Goal: Task Accomplishment & Management: Complete application form

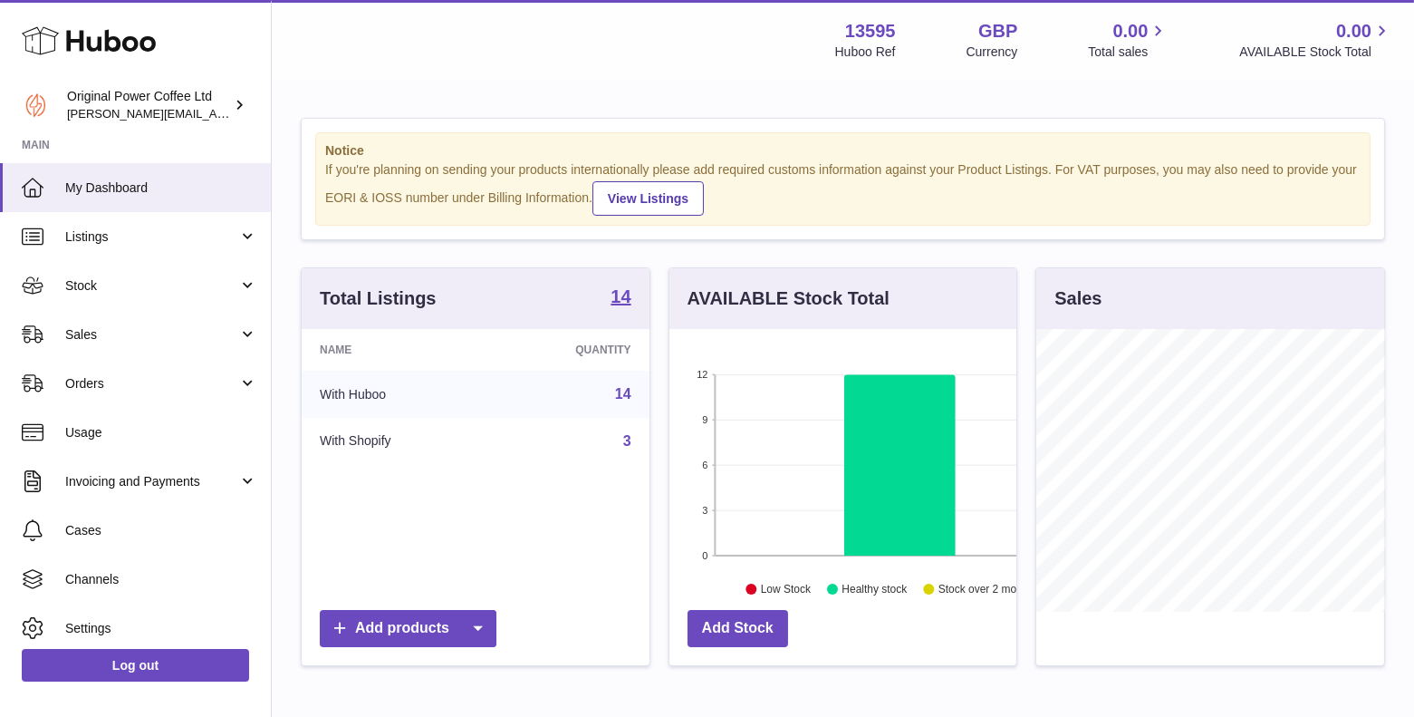
scroll to position [282, 349]
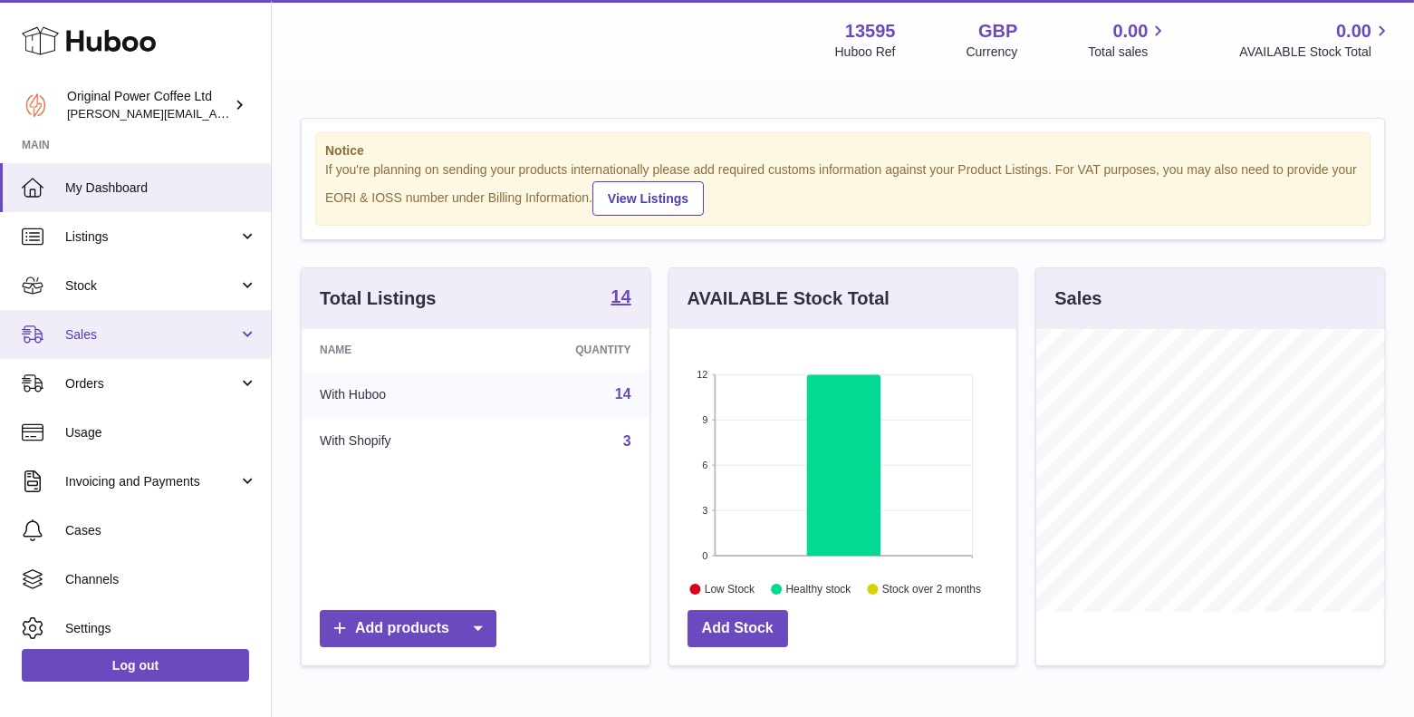
click at [82, 326] on span "Sales" at bounding box center [151, 334] width 173 height 17
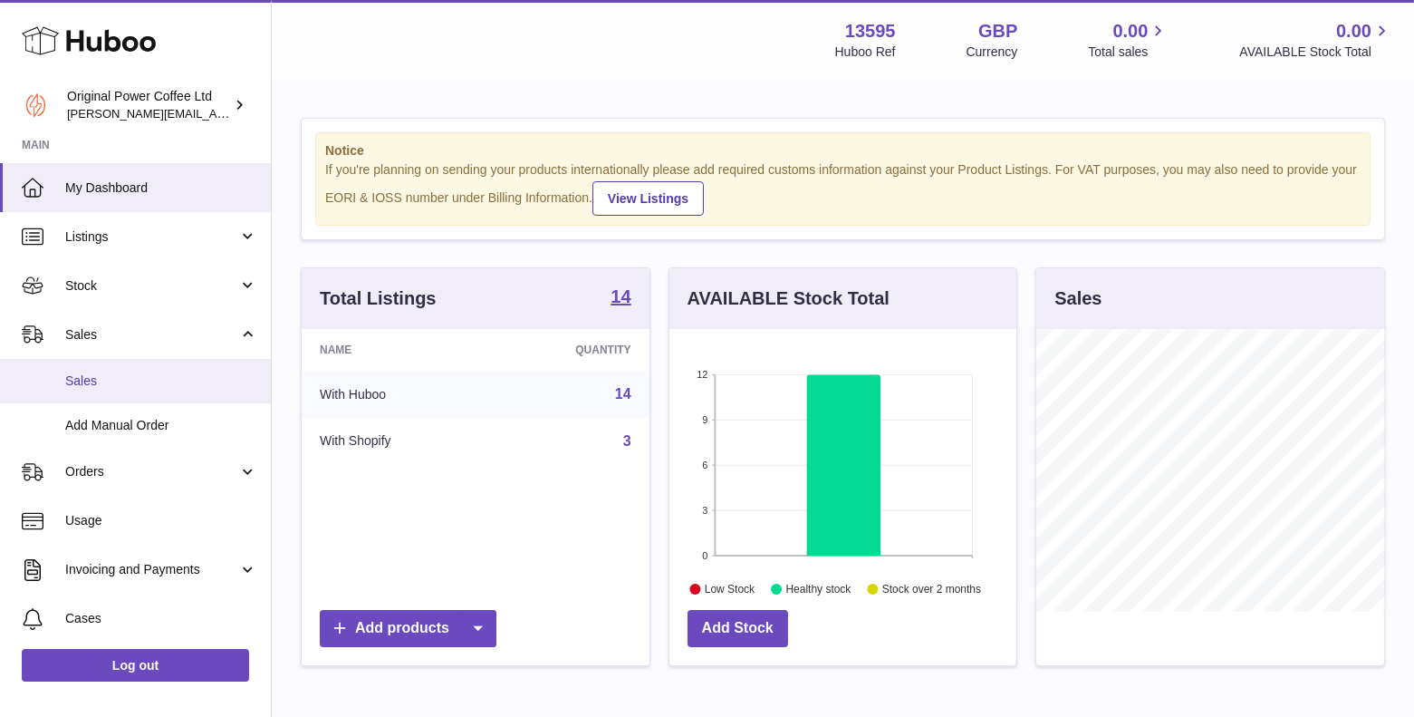
click at [76, 389] on link "Sales" at bounding box center [135, 381] width 271 height 44
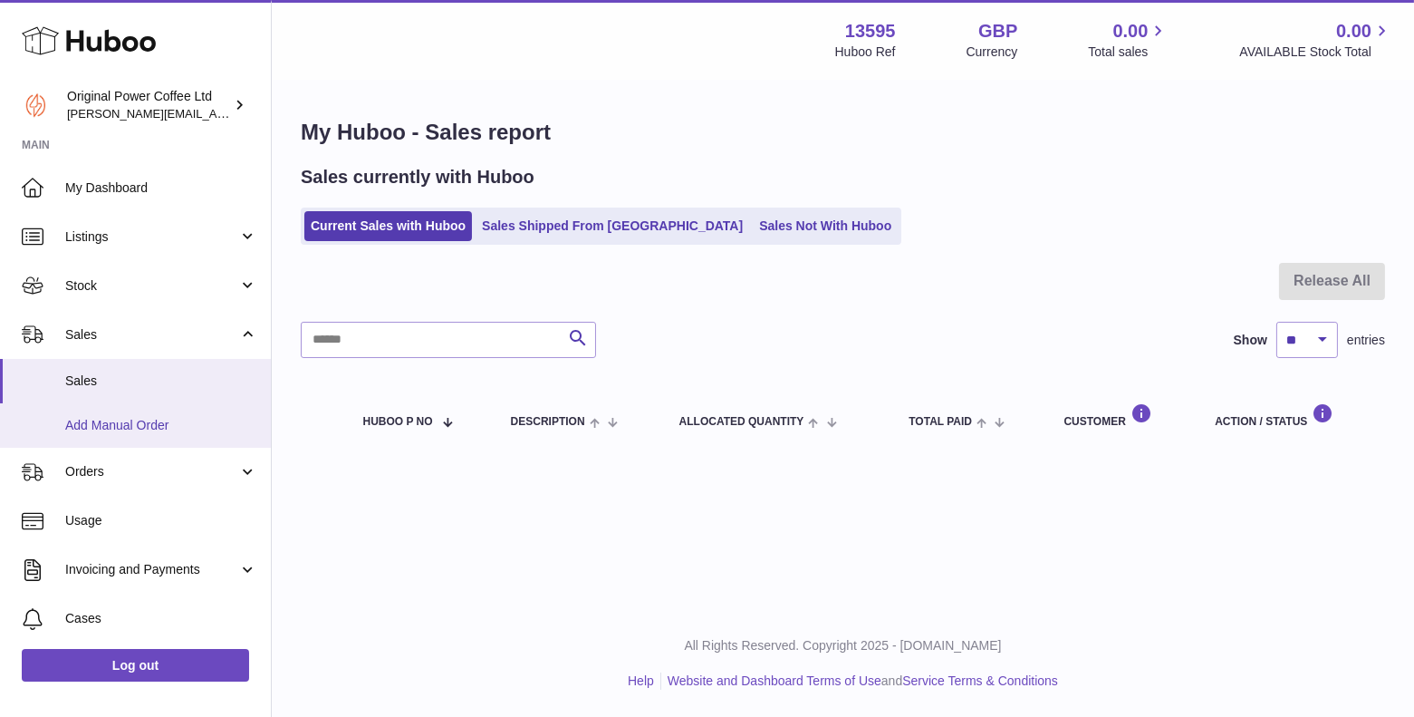
click at [132, 422] on span "Add Manual Order" at bounding box center [161, 425] width 192 height 17
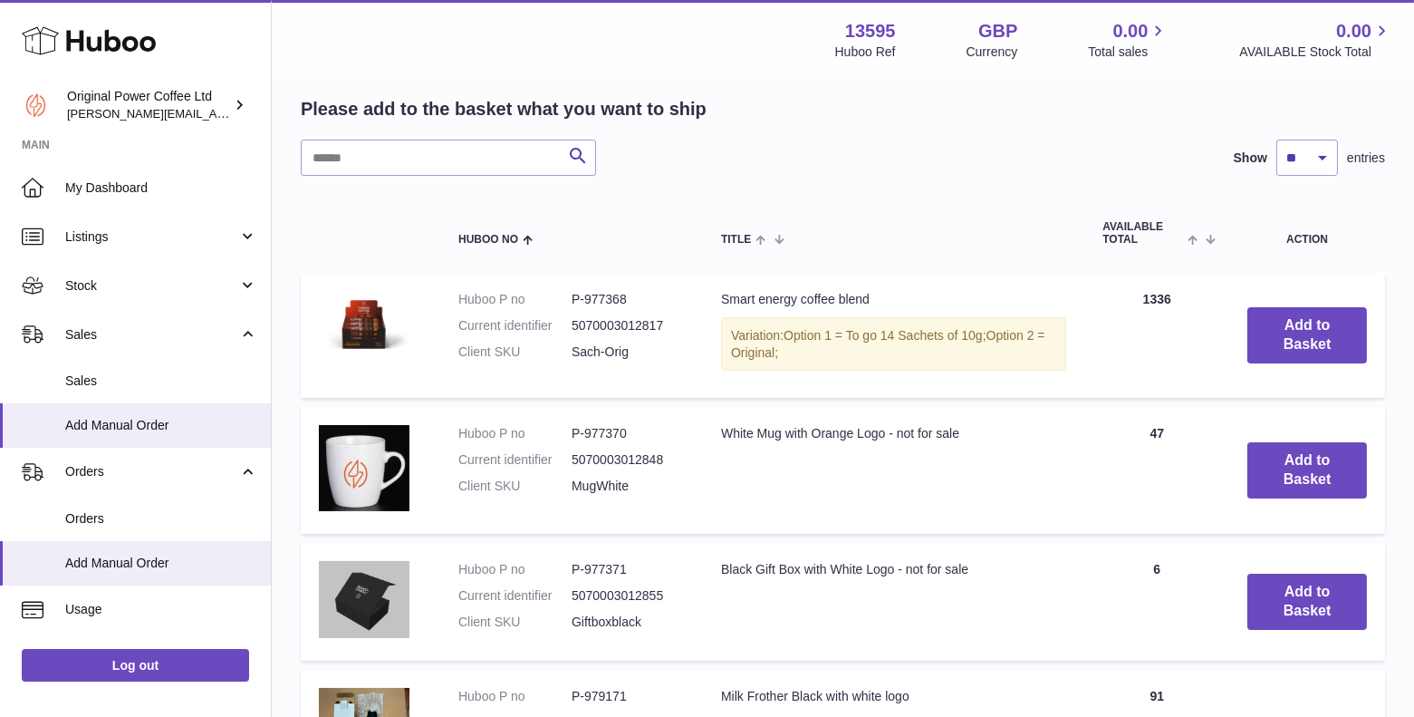
scroll to position [342, 0]
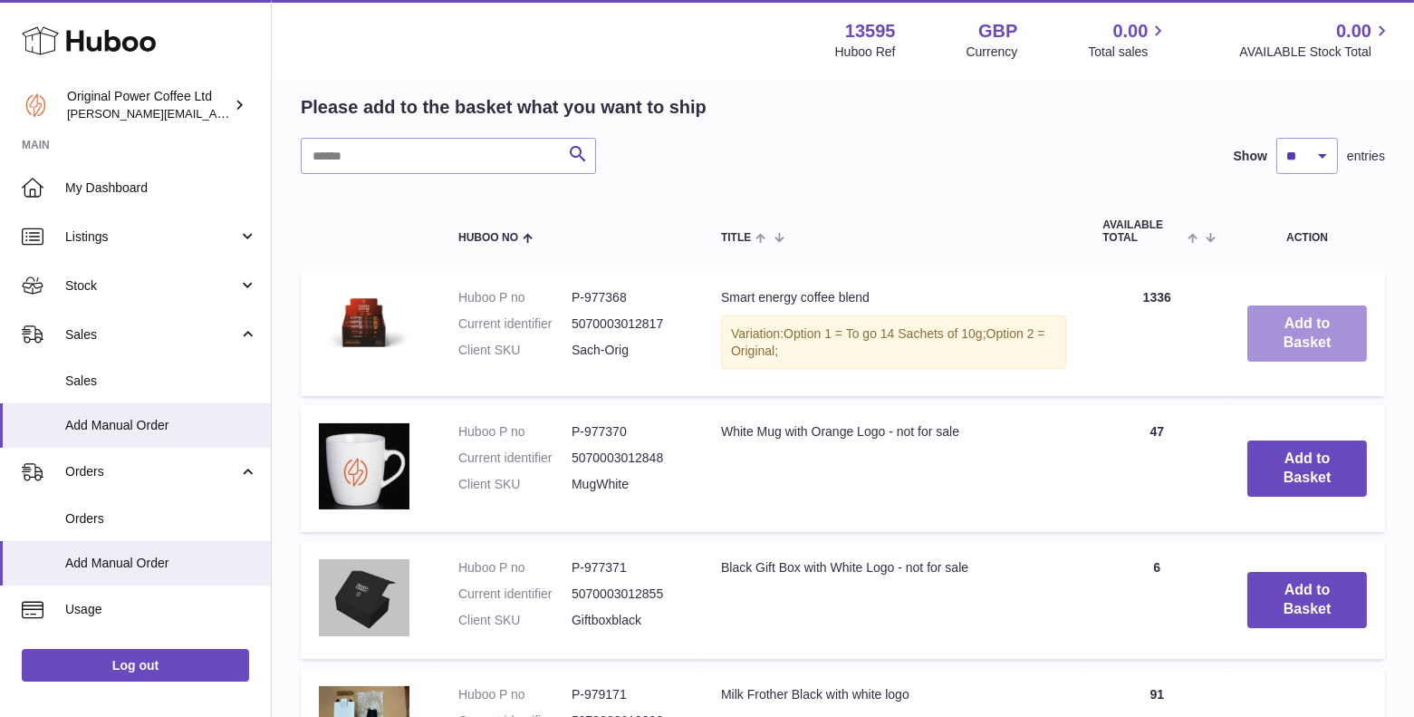
click at [1292, 344] on button "Add to Basket" at bounding box center [1307, 333] width 120 height 56
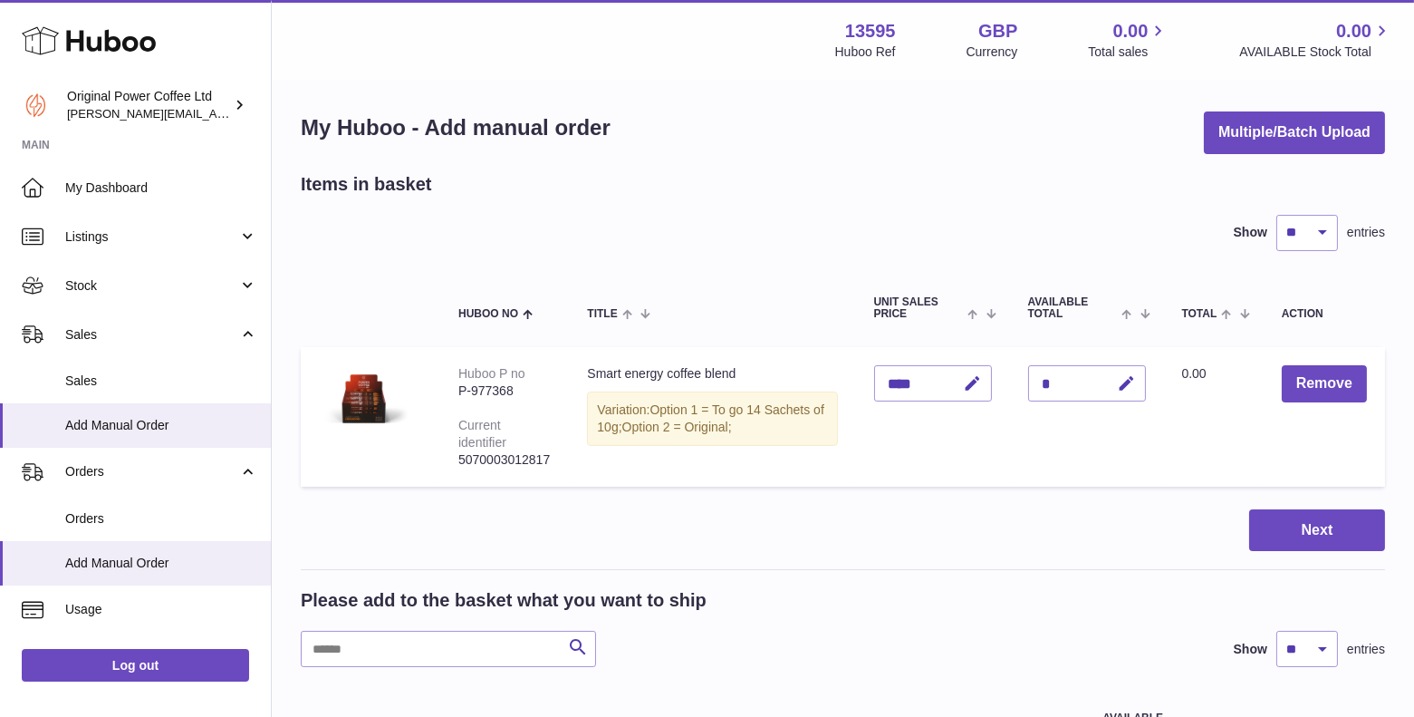
scroll to position [0, 0]
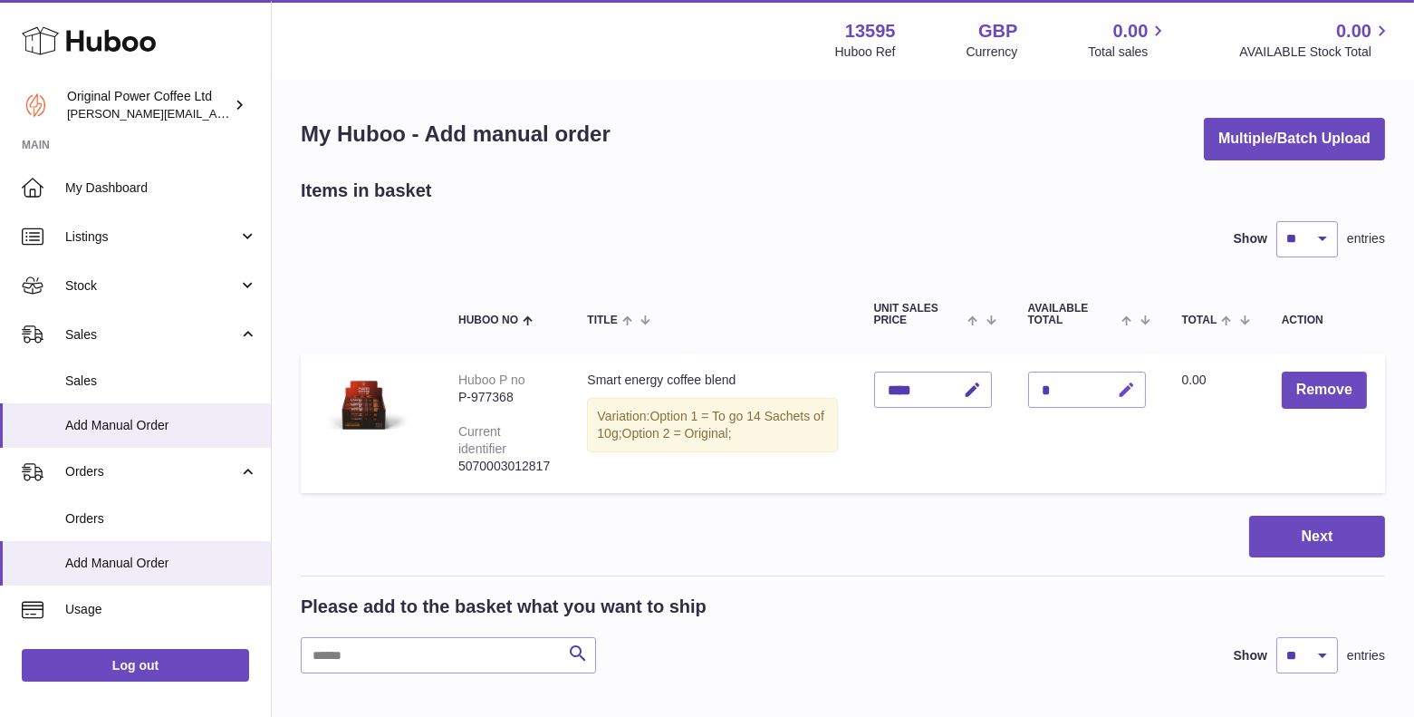
click at [1132, 382] on icon "button" at bounding box center [1127, 389] width 19 height 19
type input "*"
click at [1108, 375] on button "submit" at bounding box center [1125, 389] width 34 height 29
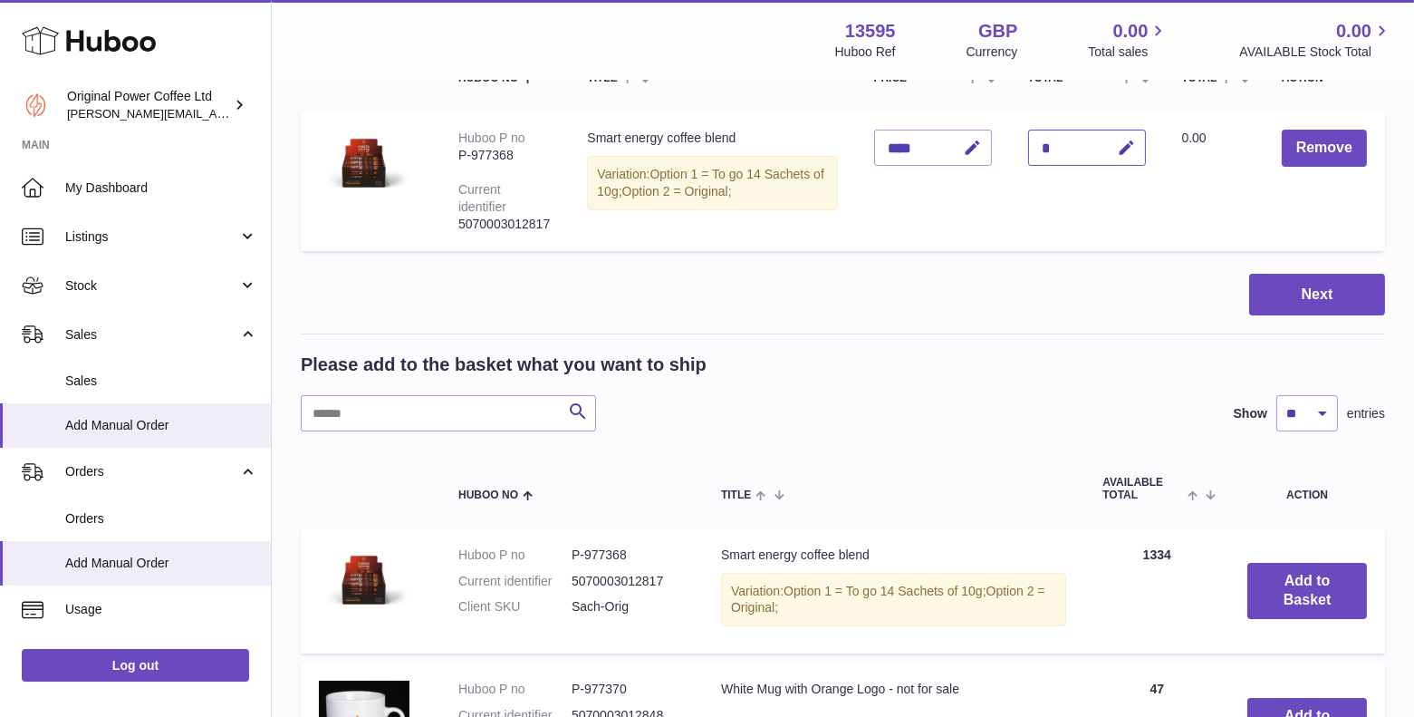
scroll to position [232, 0]
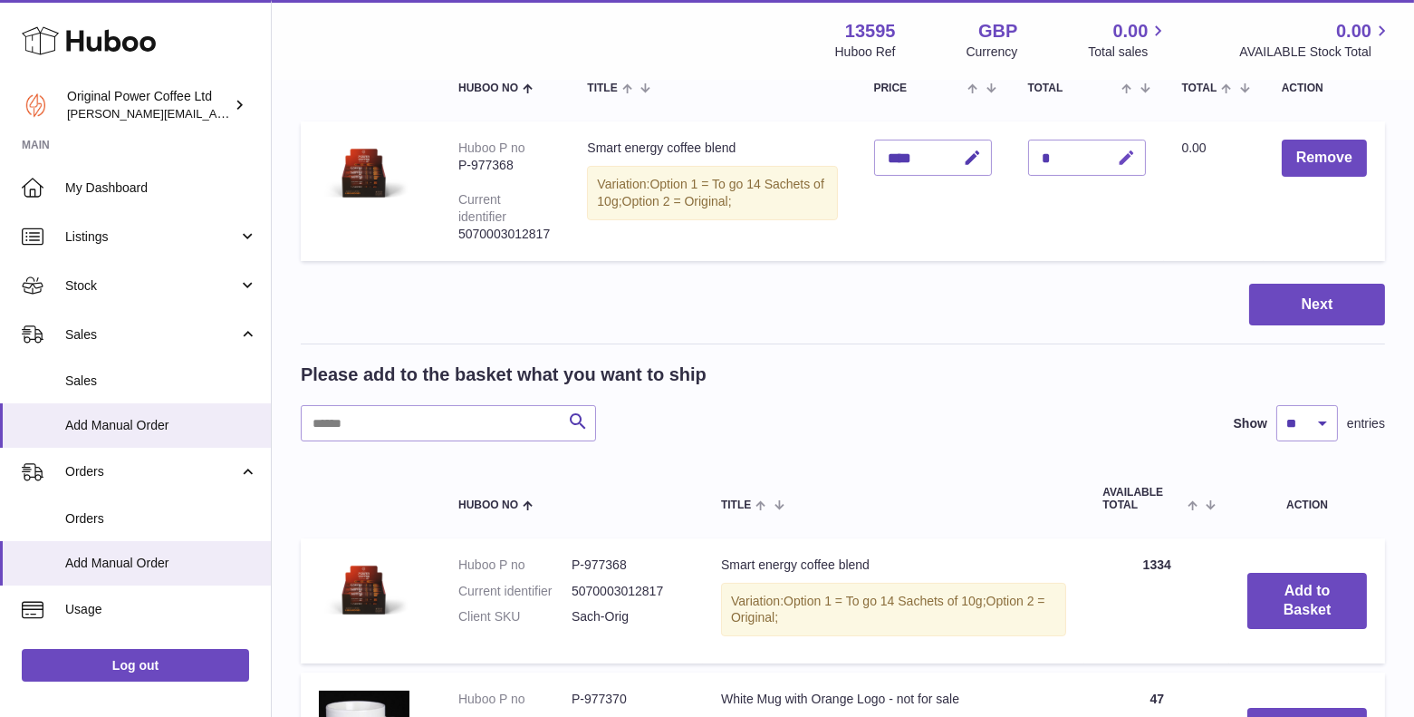
click at [1121, 153] on icon "button" at bounding box center [1127, 158] width 19 height 19
click at [1026, 223] on td "Quantity *" at bounding box center [1087, 190] width 154 height 139
click at [1135, 147] on button "submit" at bounding box center [1125, 157] width 34 height 29
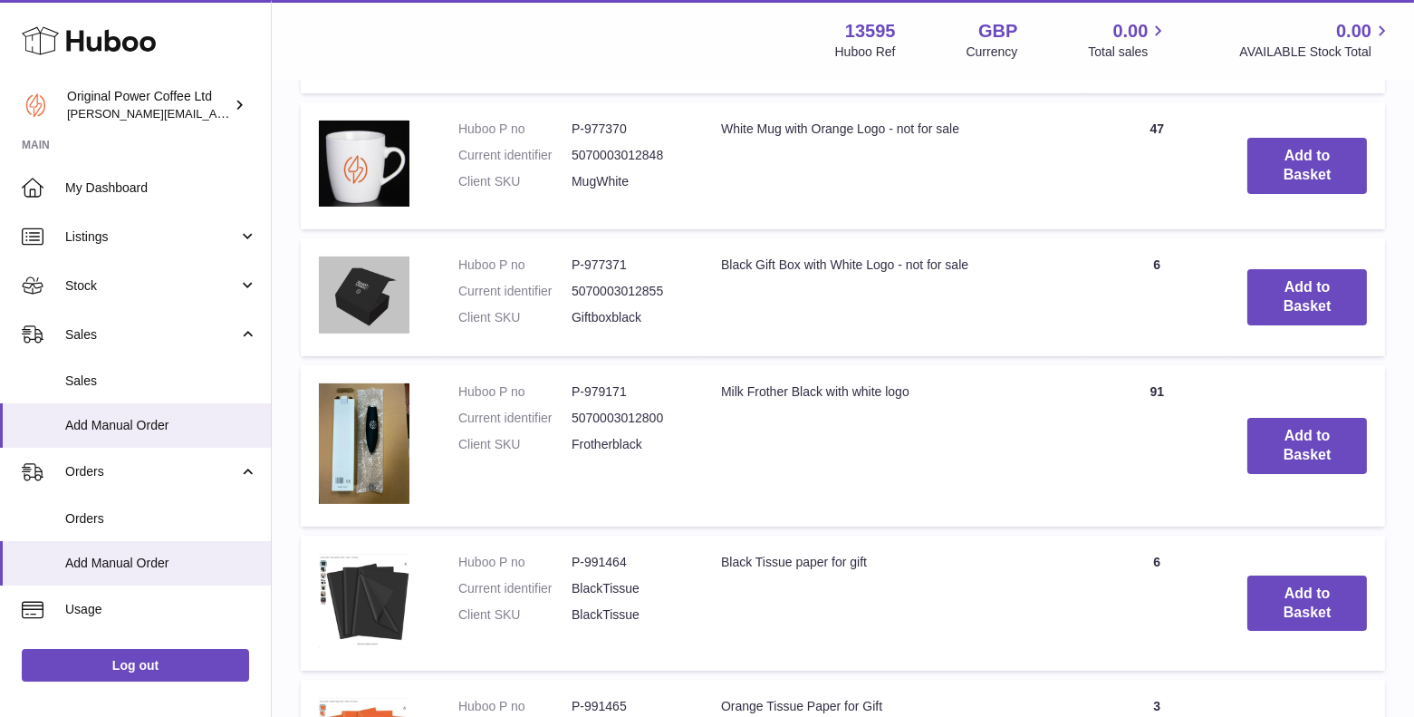
scroll to position [803, 0]
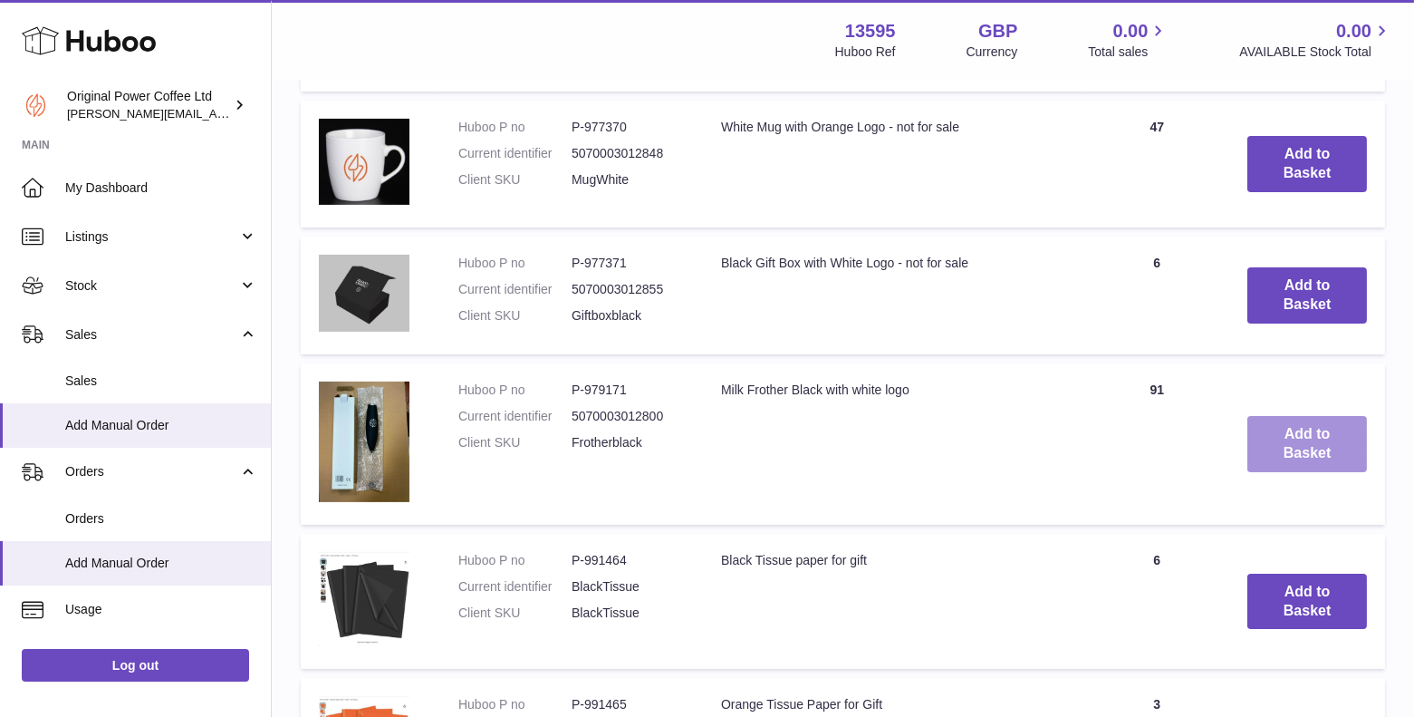
click at [1297, 445] on button "Add to Basket" at bounding box center [1307, 444] width 120 height 56
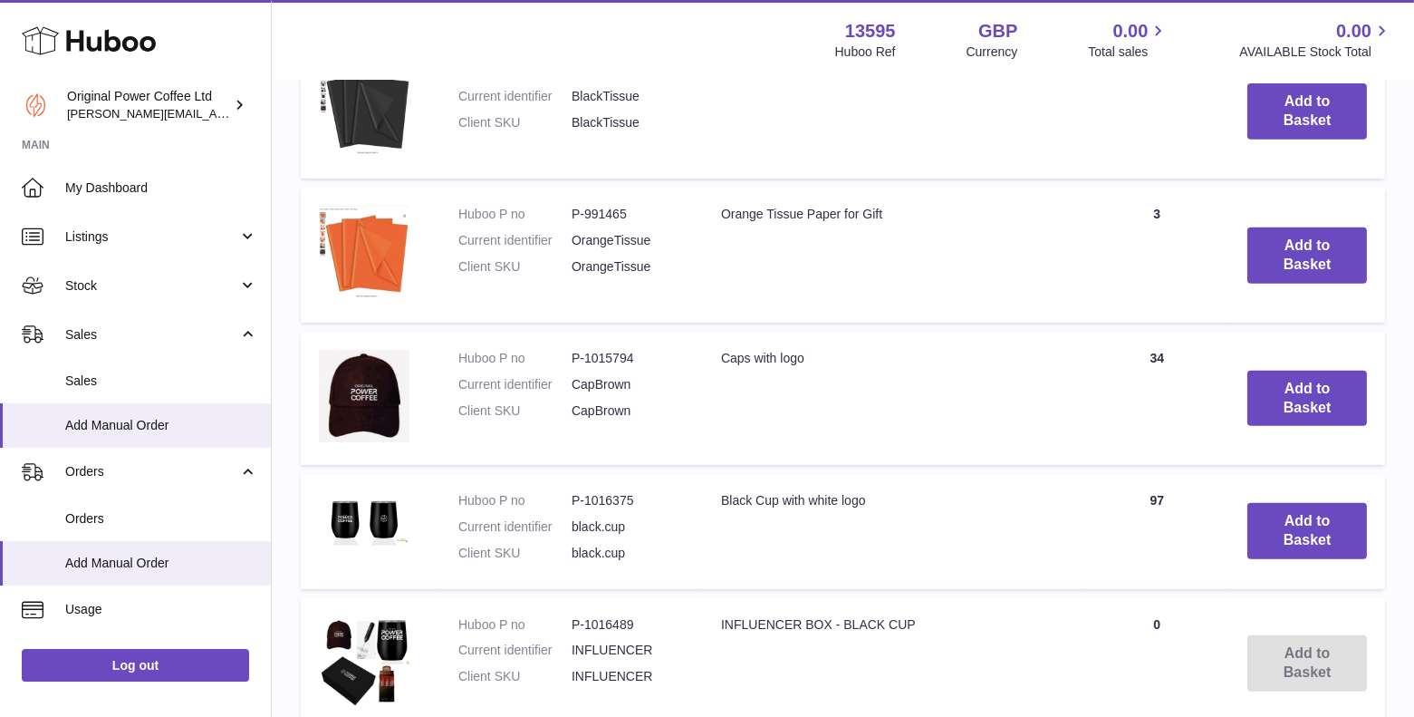
scroll to position [1487, 0]
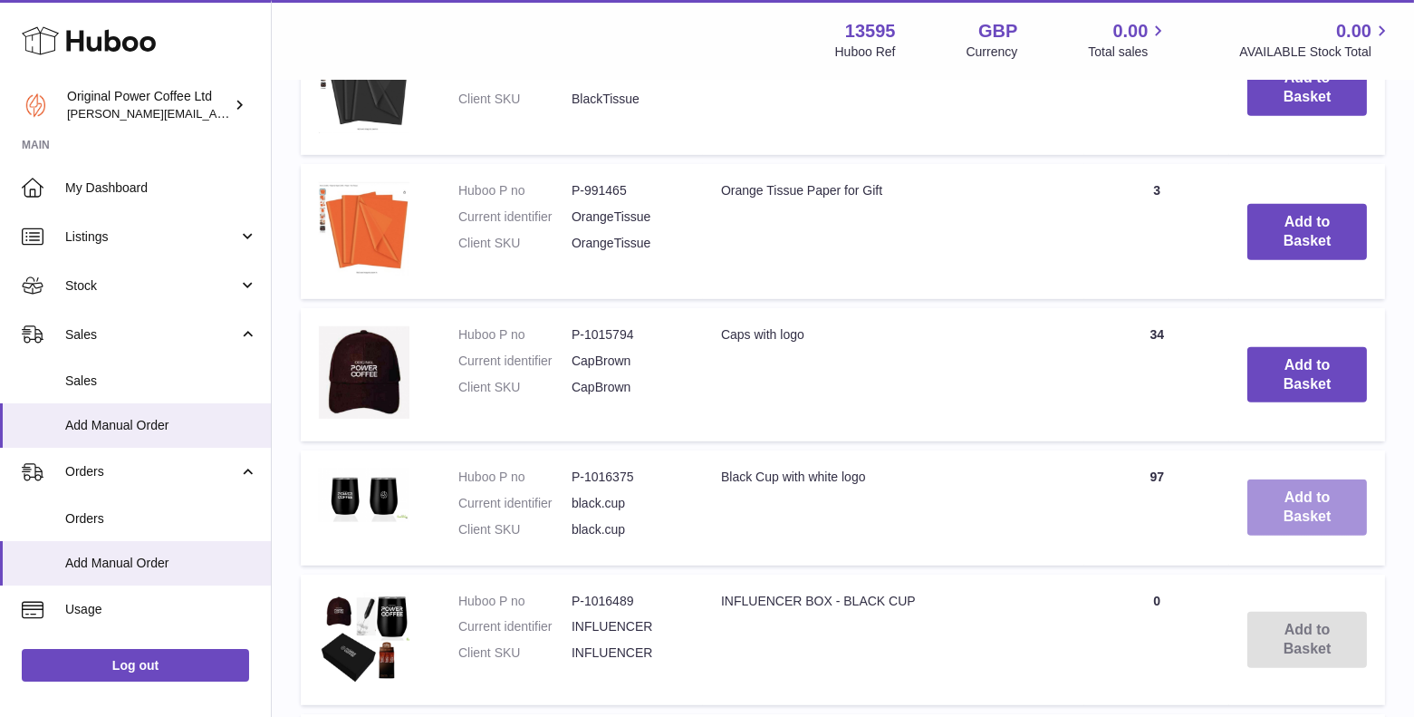
click at [1278, 517] on button "Add to Basket" at bounding box center [1307, 507] width 120 height 56
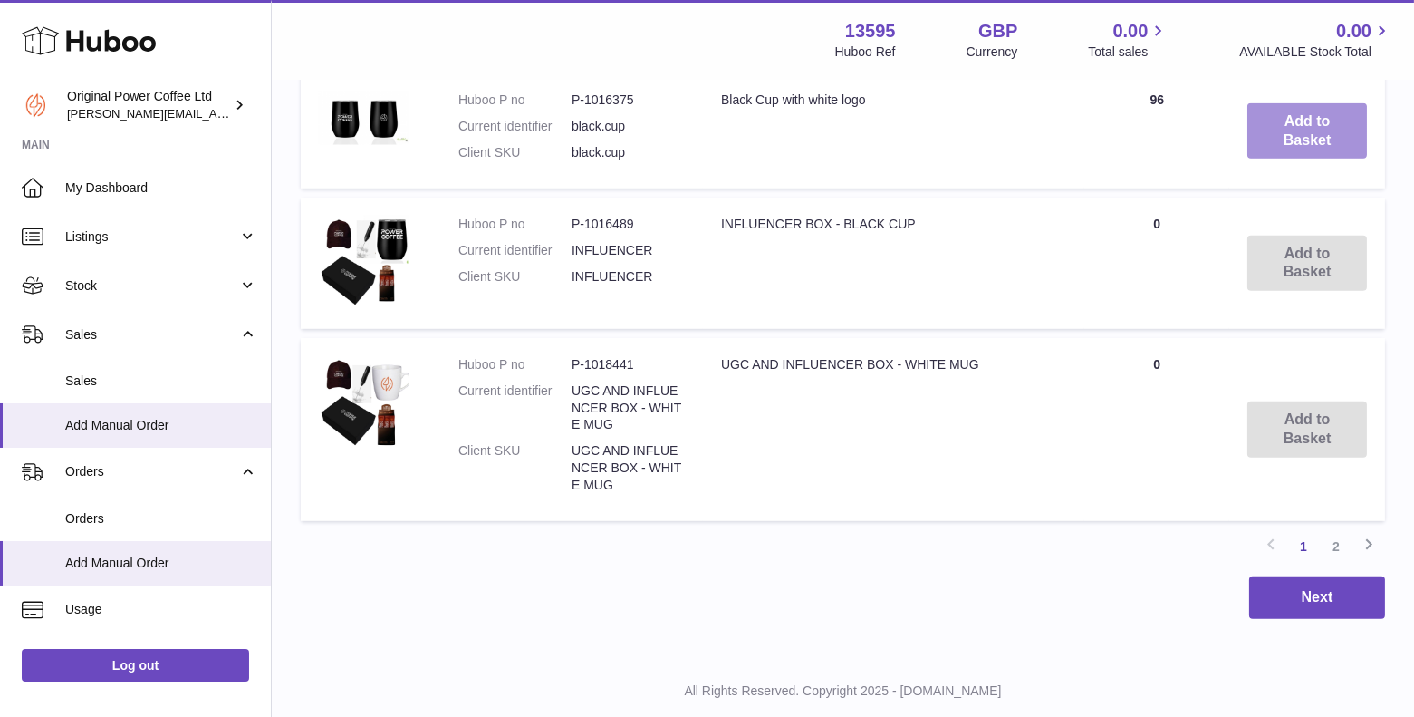
scroll to position [2040, 0]
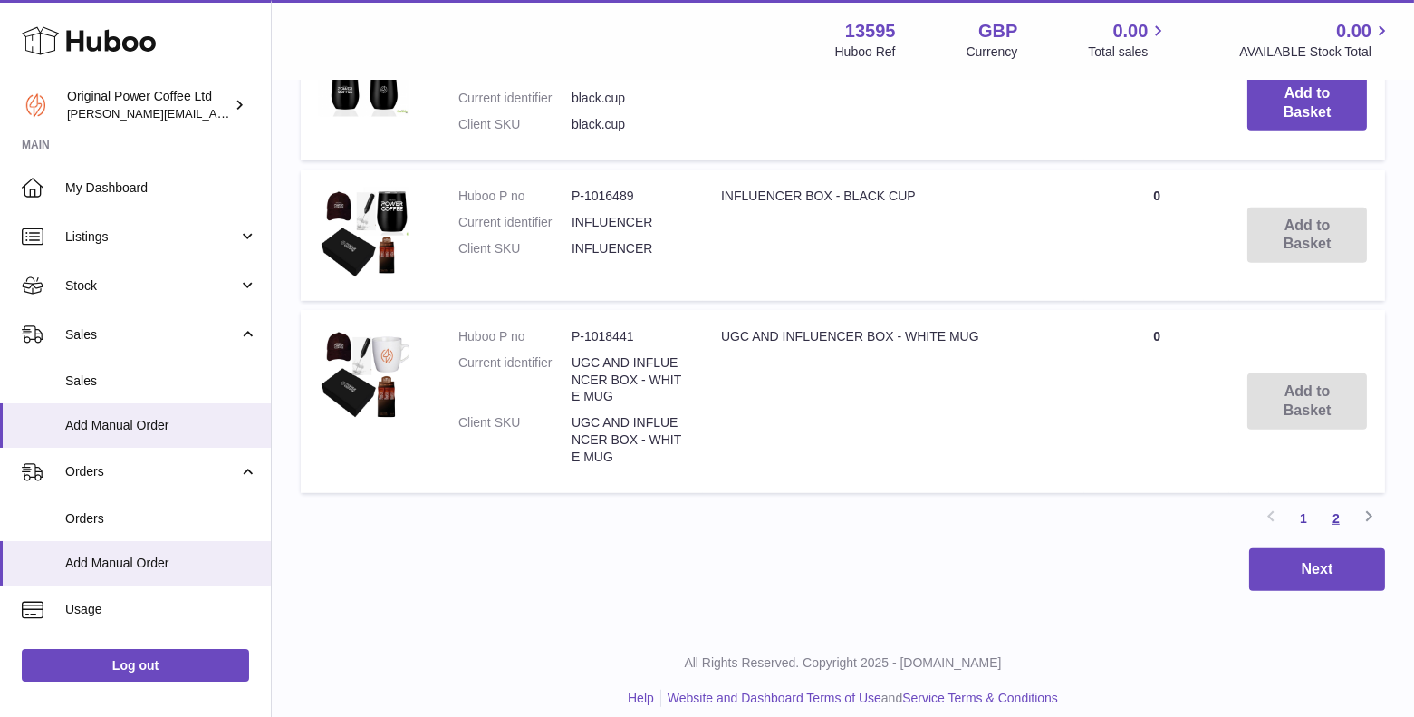
click at [1342, 513] on link "2" at bounding box center [1336, 518] width 33 height 33
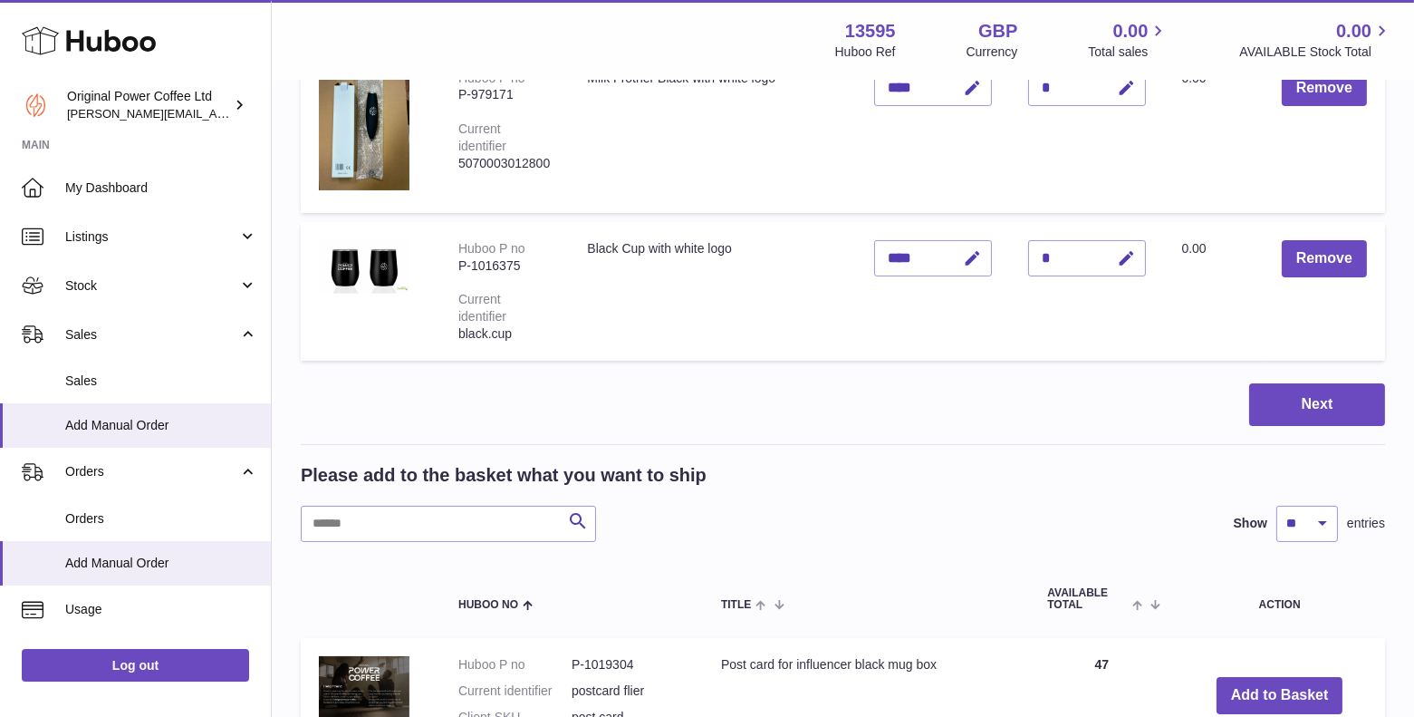
scroll to position [926, 0]
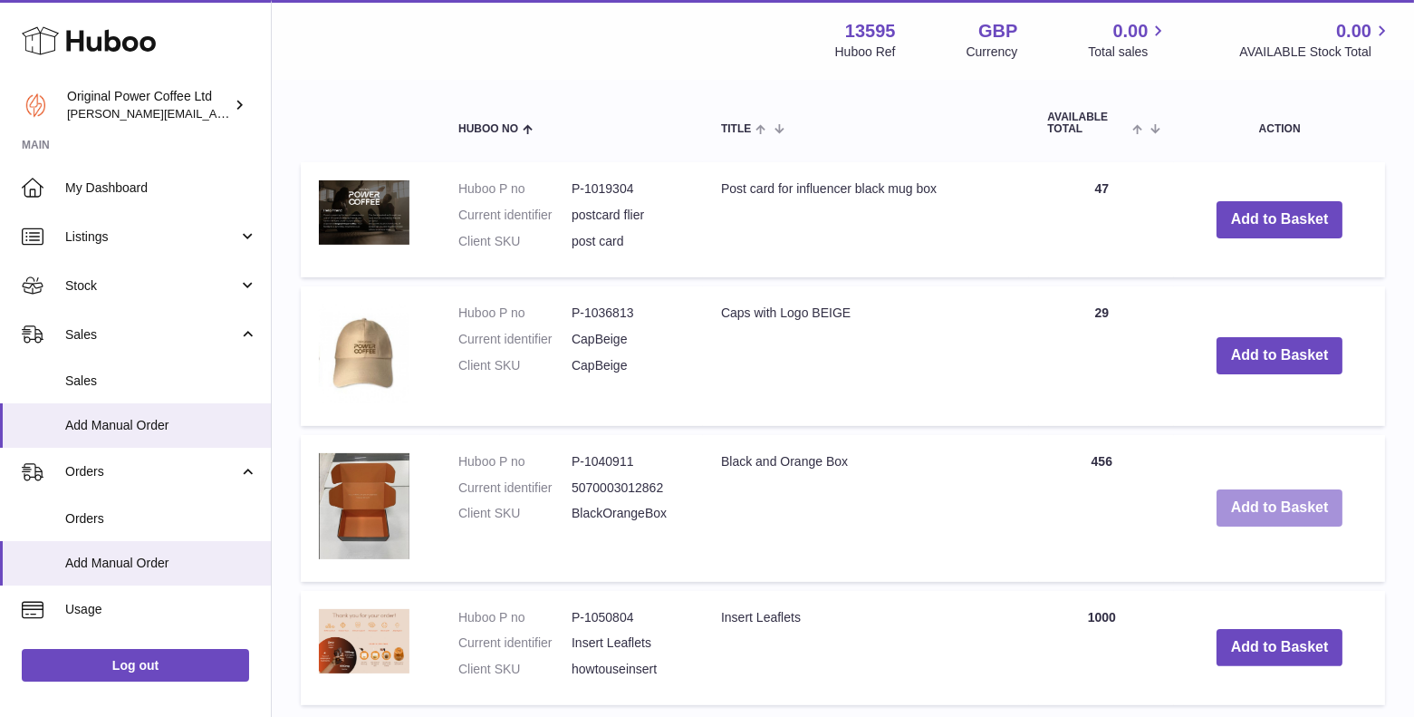
click at [1280, 504] on button "Add to Basket" at bounding box center [1280, 507] width 127 height 37
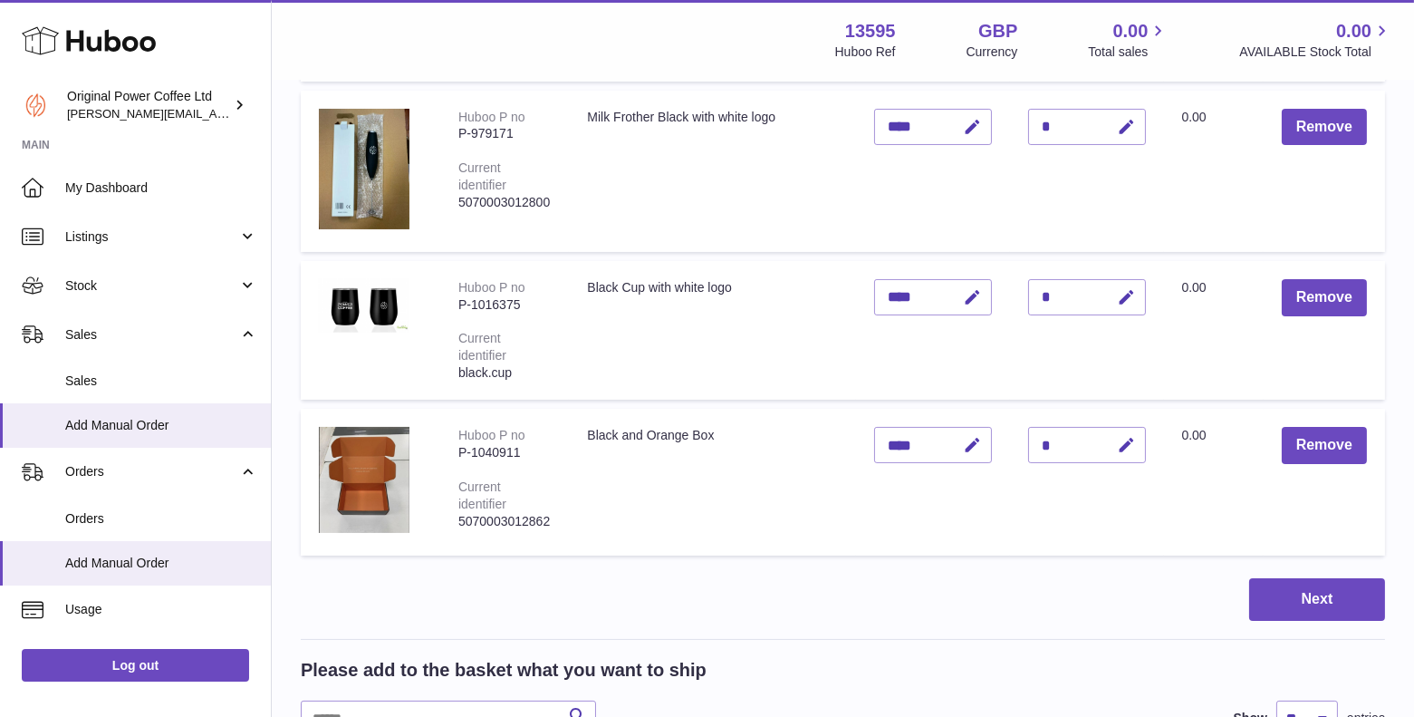
scroll to position [555, 0]
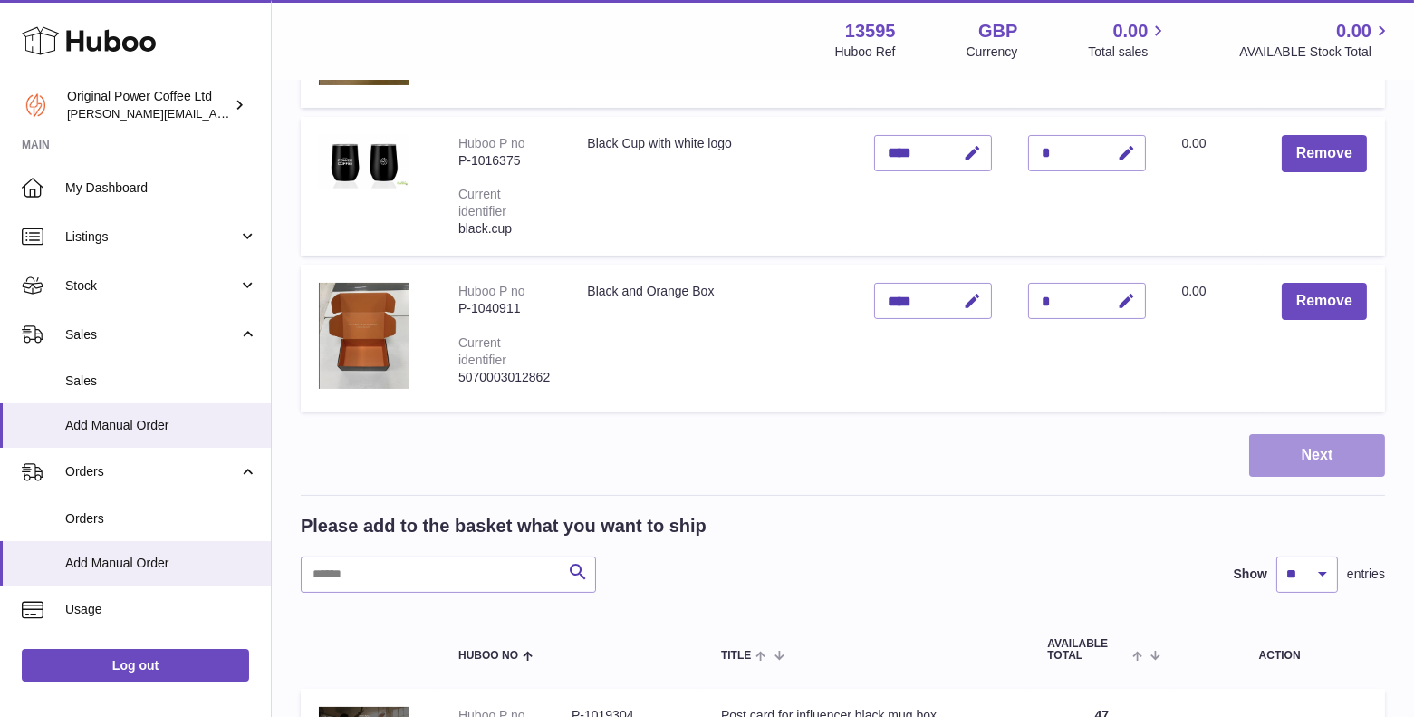
click at [1353, 461] on button "Next" at bounding box center [1317, 455] width 136 height 43
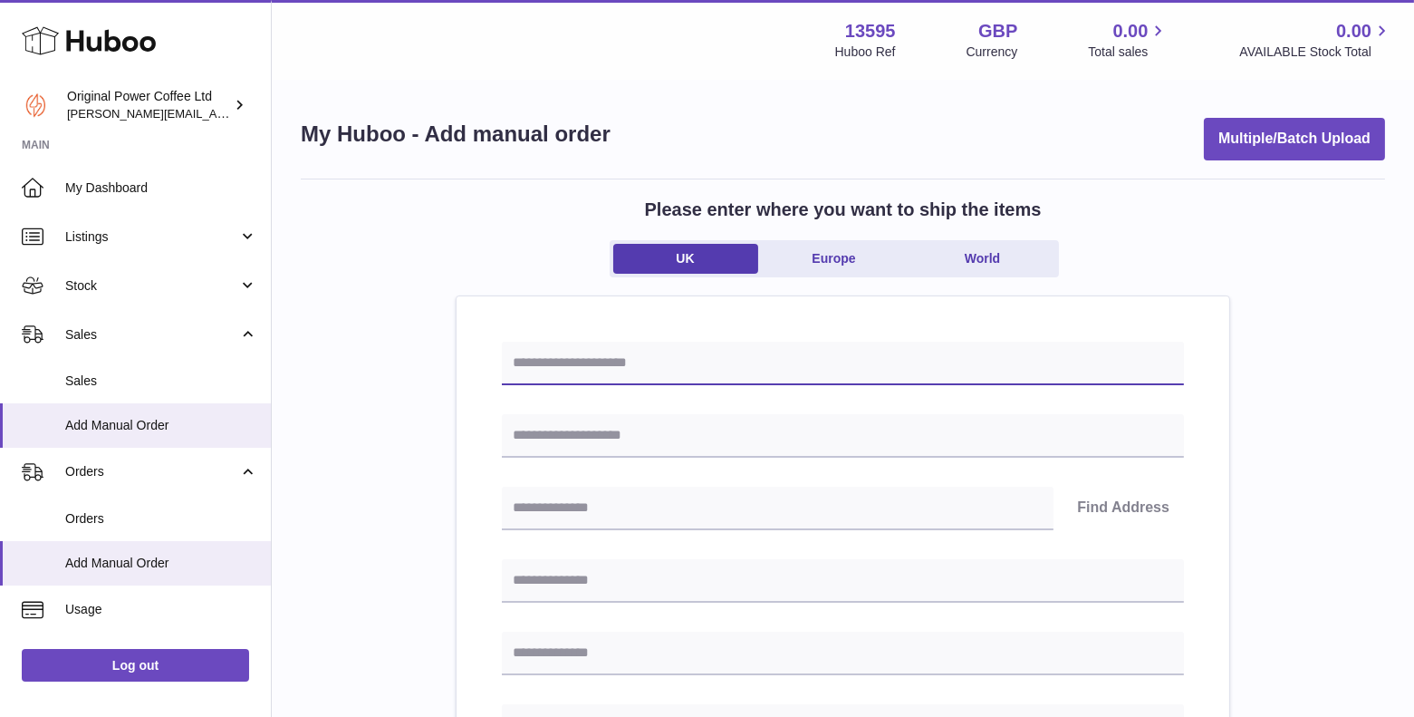
click at [540, 364] on input "text" at bounding box center [843, 363] width 682 height 43
type input "****"
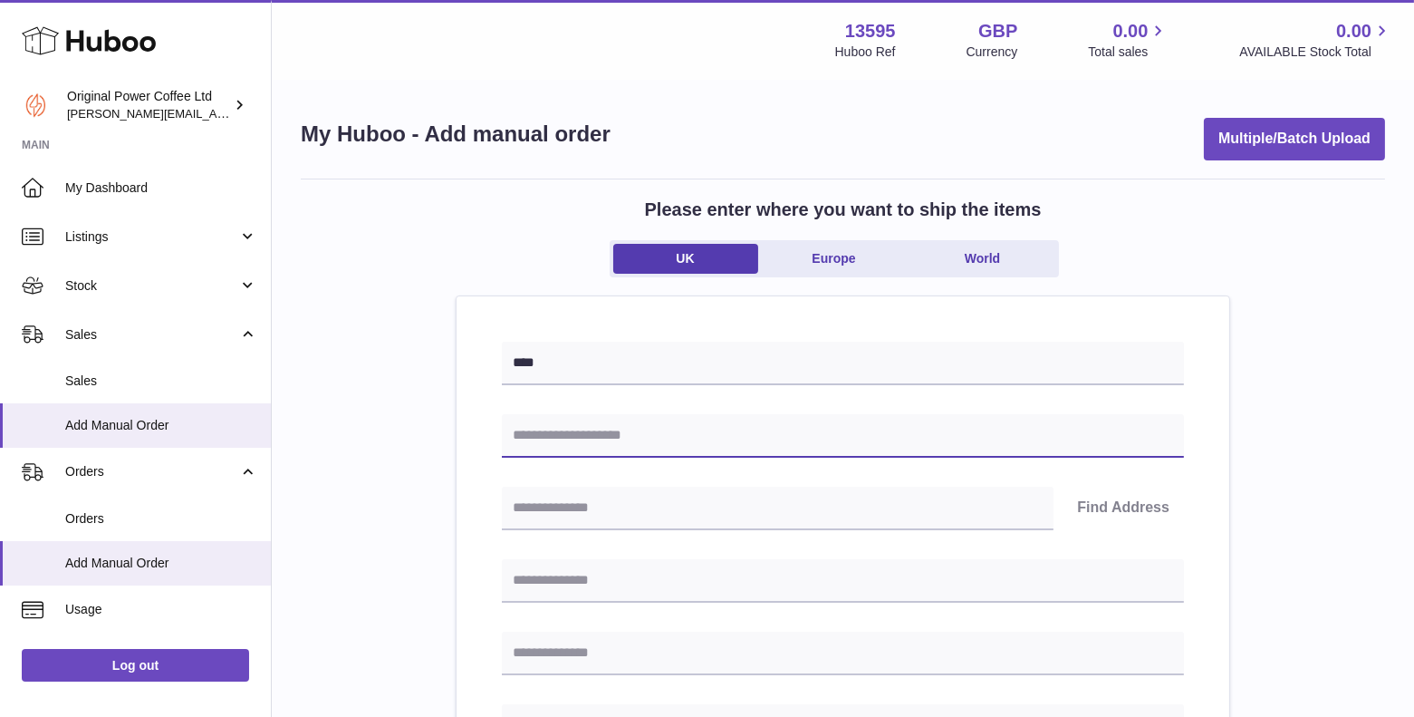
click at [578, 445] on input "text" at bounding box center [843, 435] width 682 height 43
paste input "**********"
type input "**********"
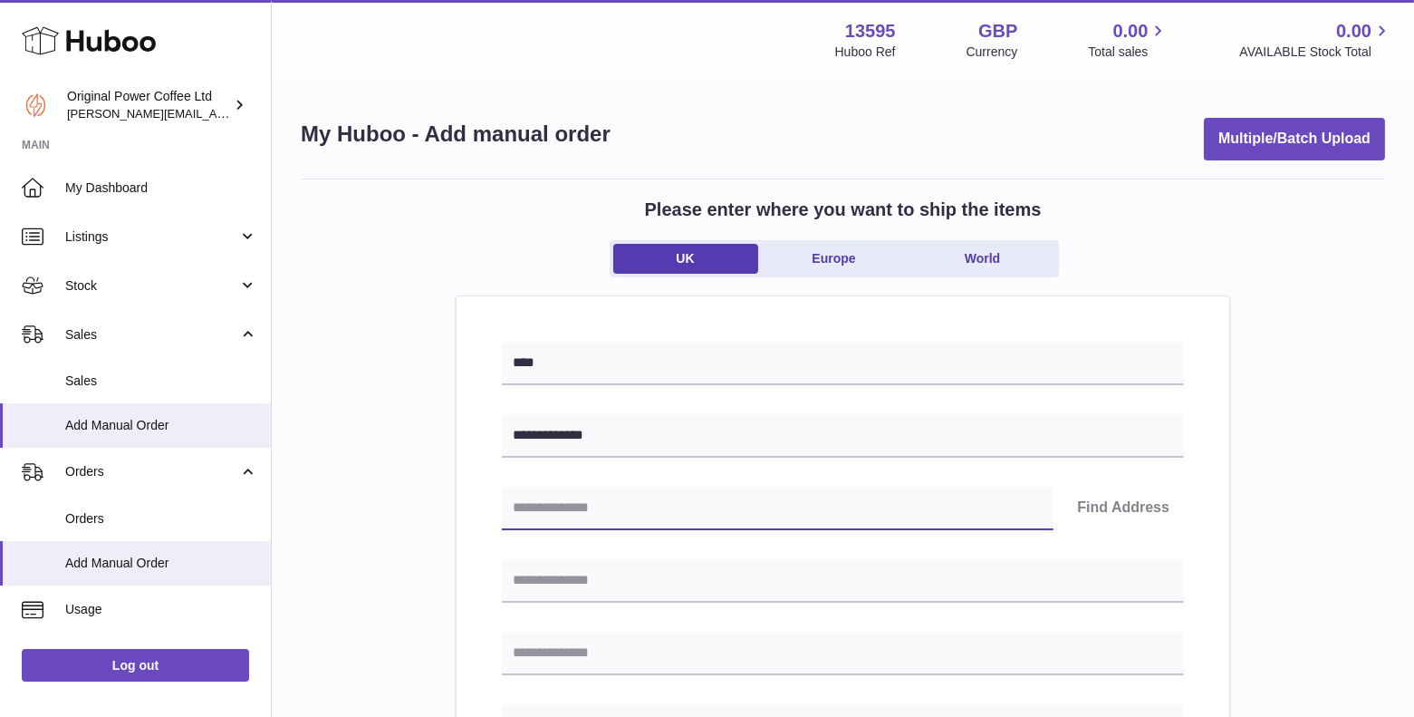
click at [616, 512] on input "text" at bounding box center [778, 507] width 552 height 43
paste input "*******"
type input "*******"
click at [1127, 505] on button "Find Address" at bounding box center [1123, 507] width 121 height 43
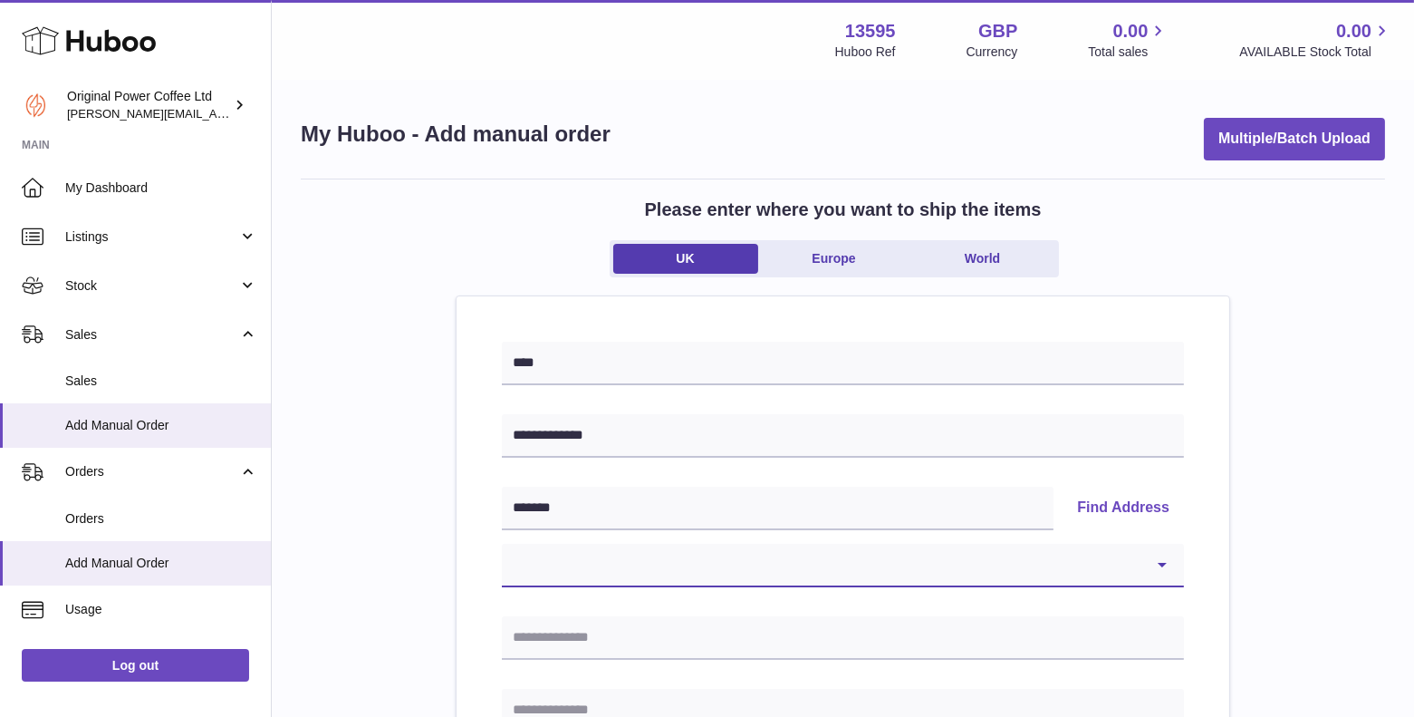
click at [577, 566] on select "**********" at bounding box center [843, 565] width 682 height 43
select select "**"
click at [502, 544] on select "**********" at bounding box center [843, 565] width 682 height 43
type input "**********"
type input "********"
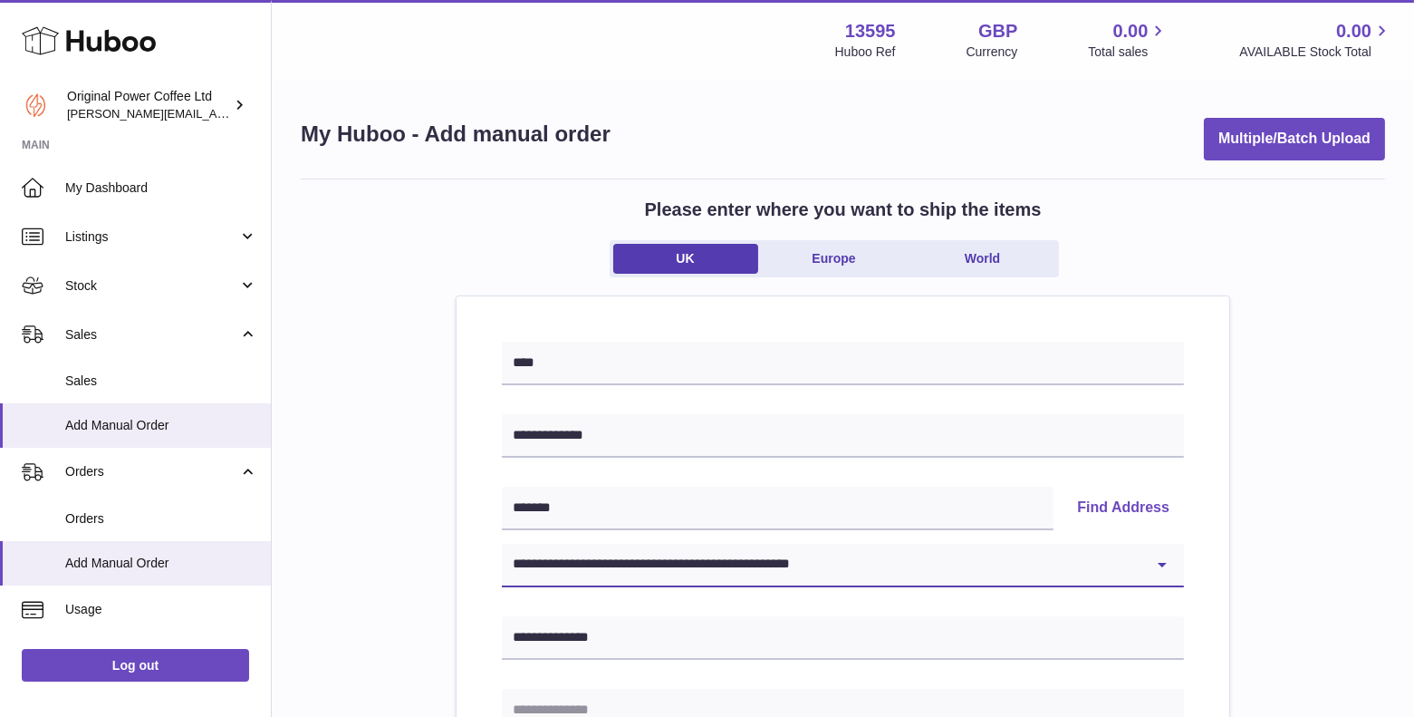
type input "*******"
click at [574, 697] on input "text" at bounding box center [843, 709] width 682 height 43
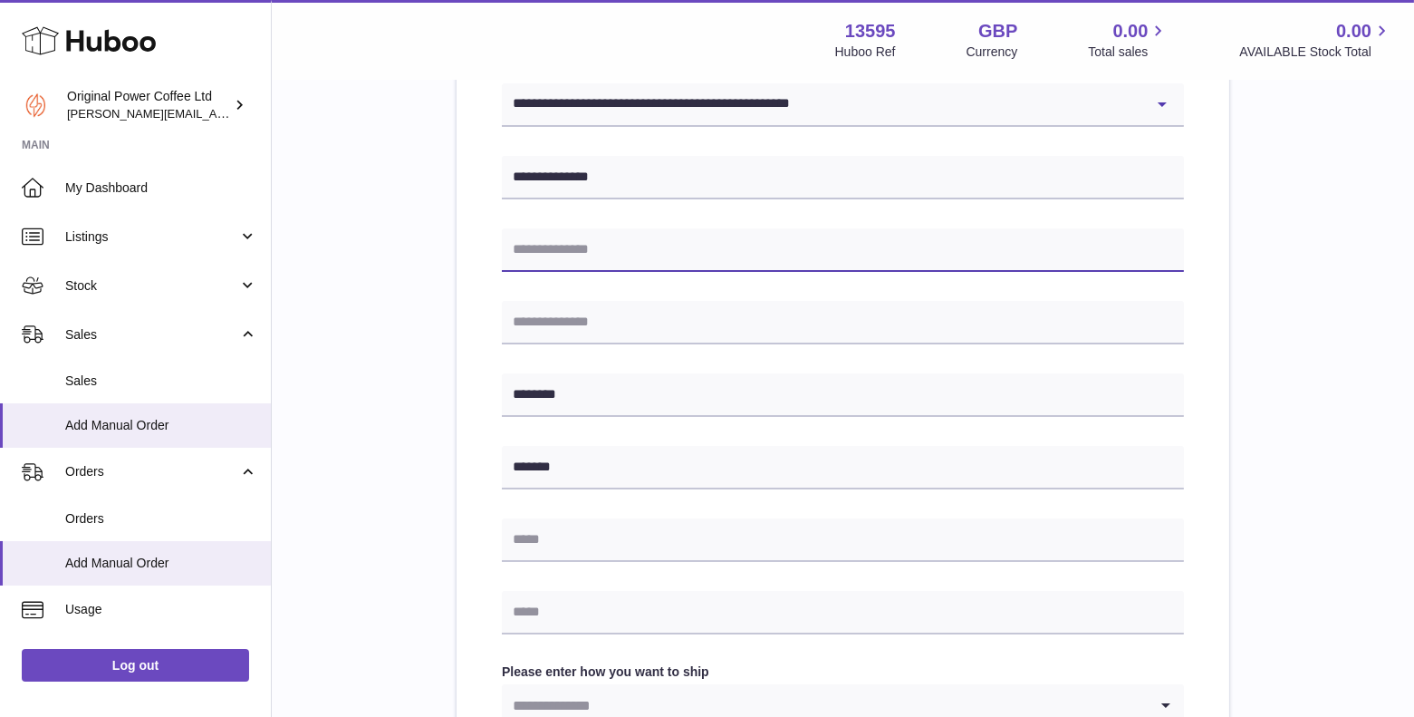
scroll to position [465, 0]
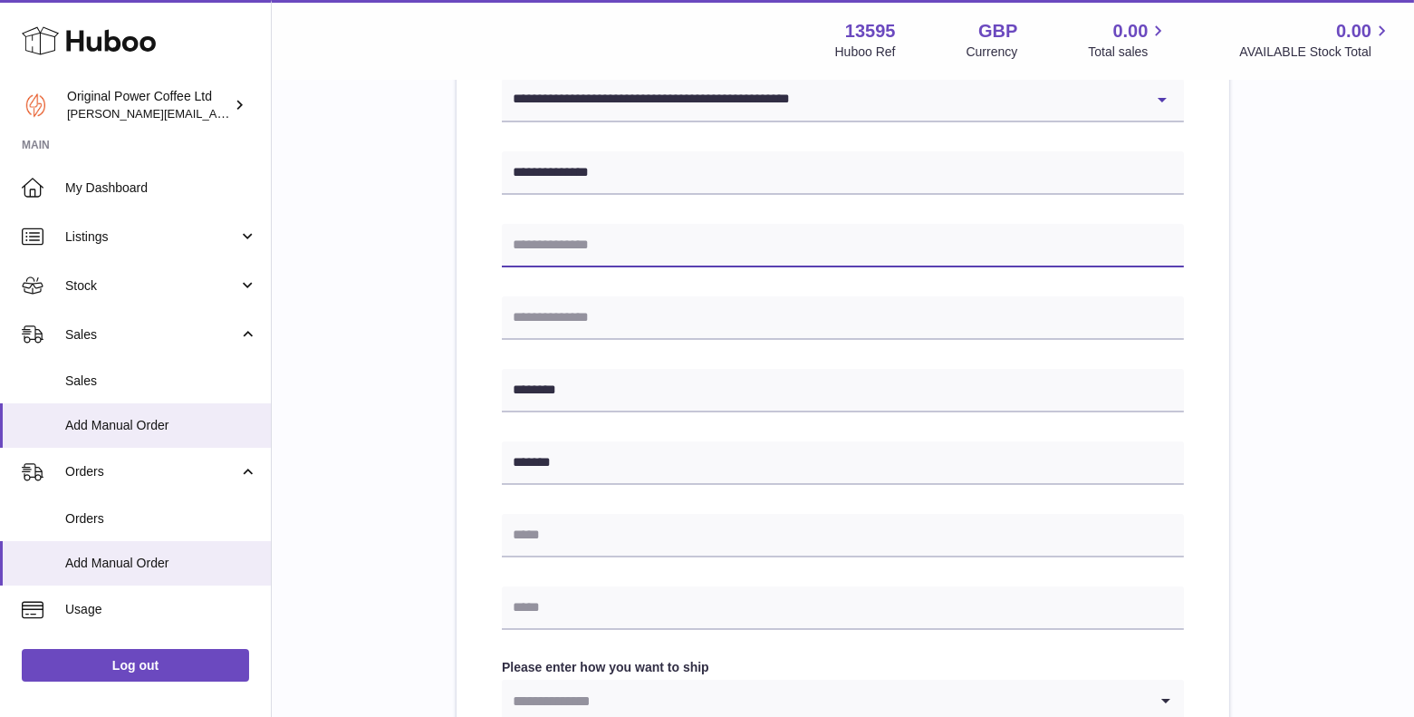
paste input "**********"
type input "**********"
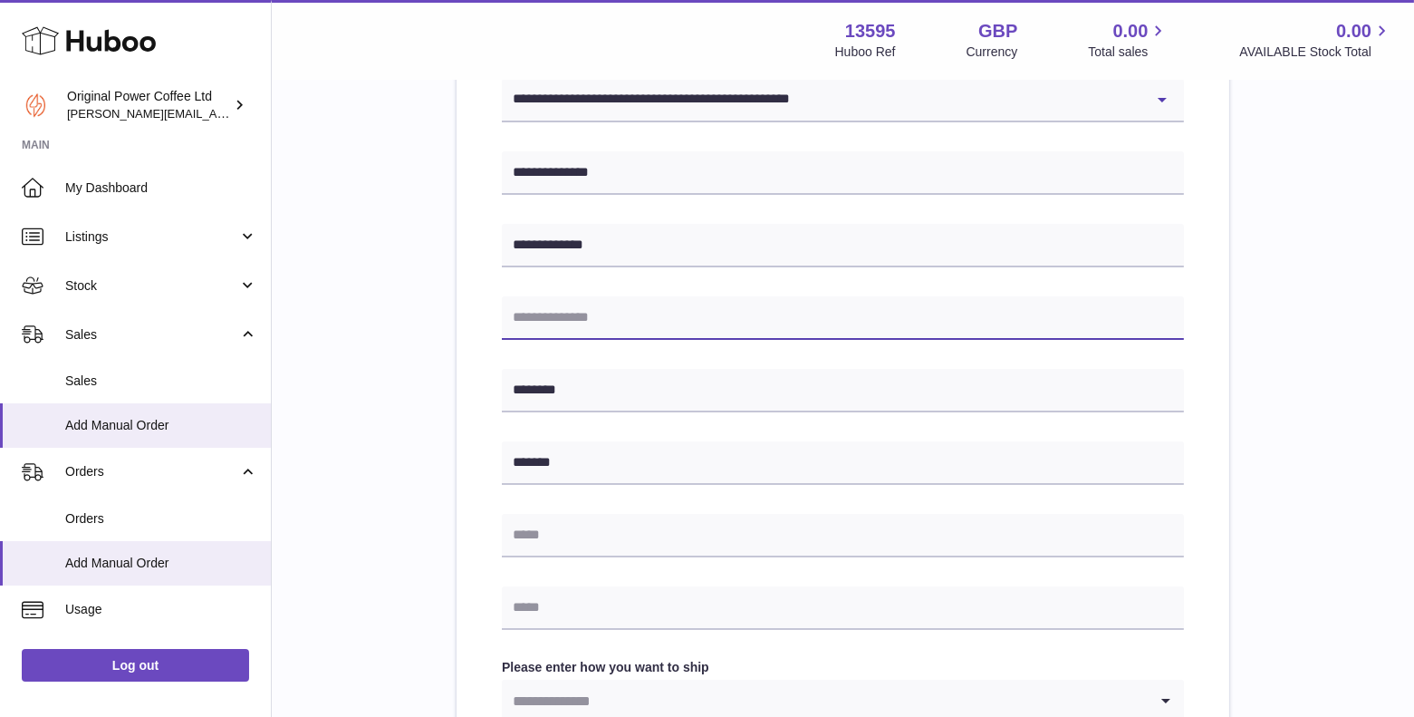
click at [586, 319] on input "text" at bounding box center [843, 317] width 682 height 43
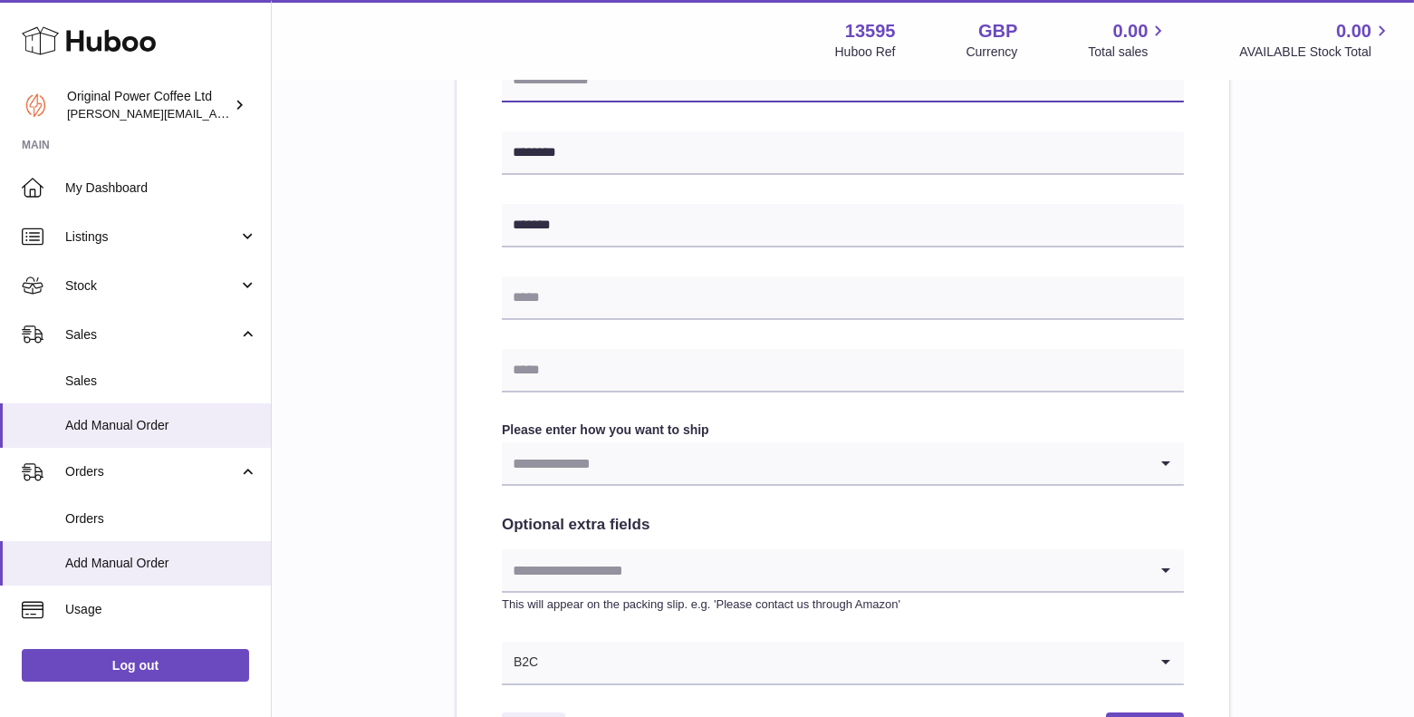
scroll to position [707, 0]
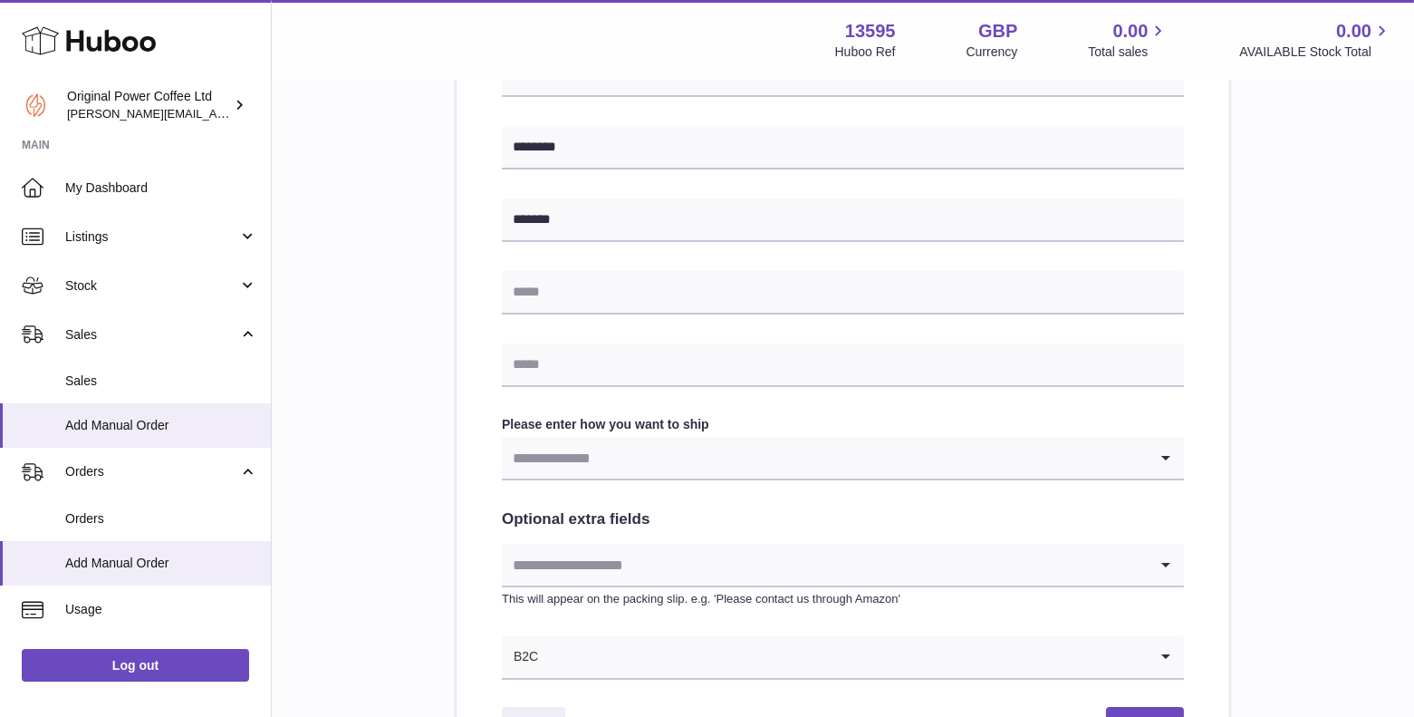
click at [564, 451] on input "Search for option" at bounding box center [825, 458] width 646 height 42
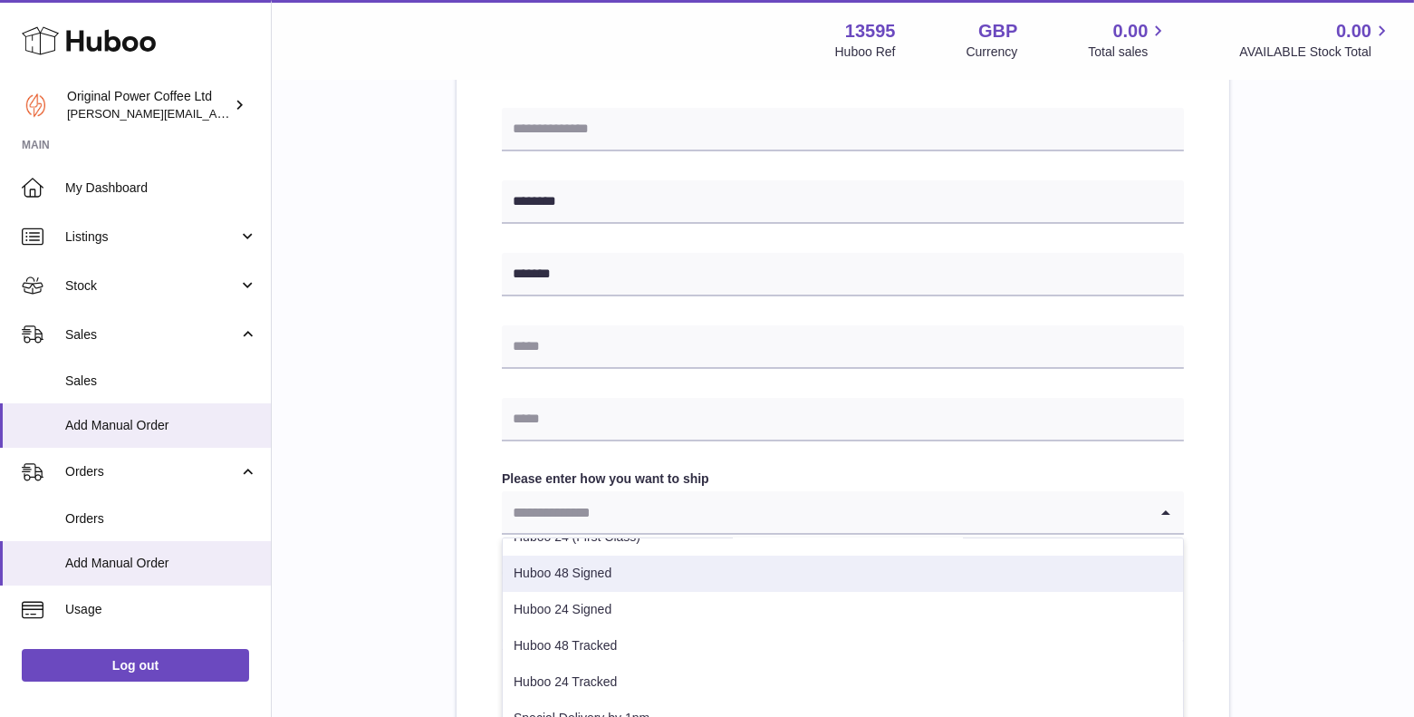
scroll to position [63, 0]
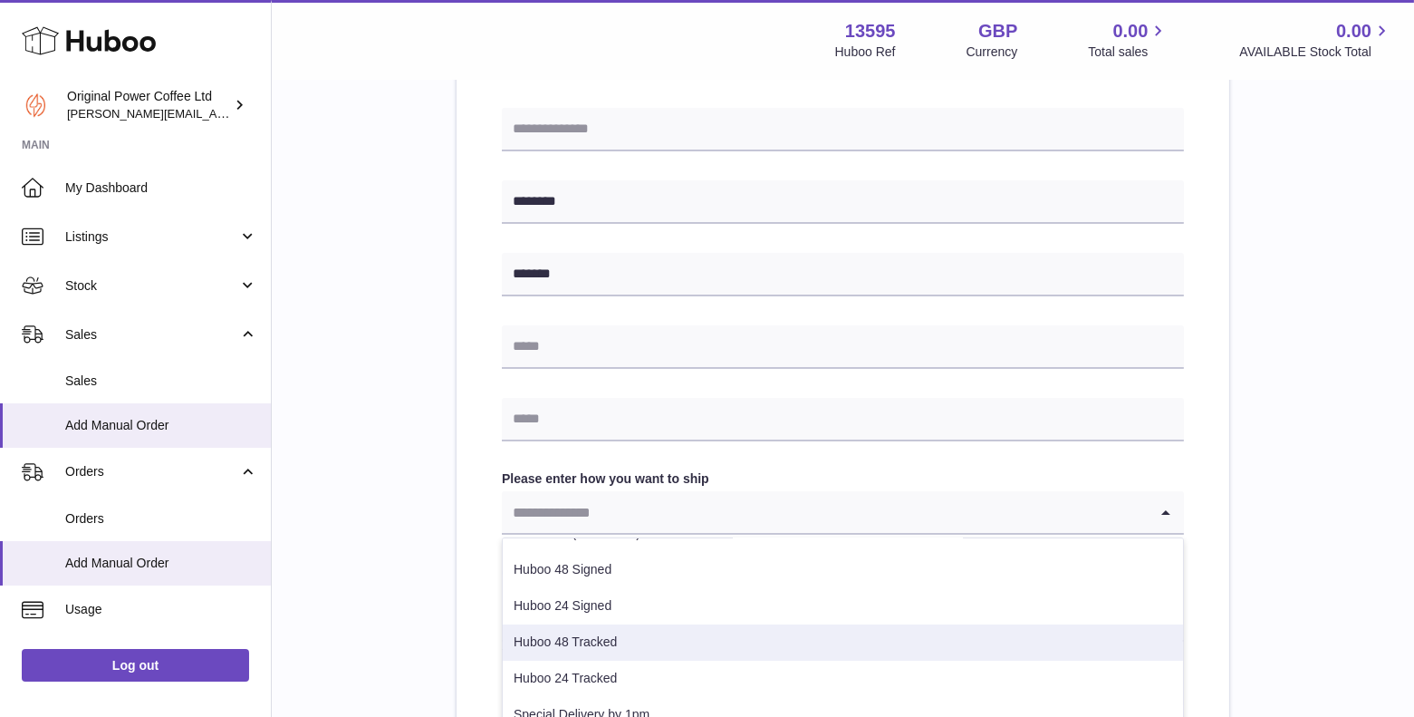
click at [587, 627] on li "Huboo 48 Tracked" at bounding box center [843, 642] width 680 height 36
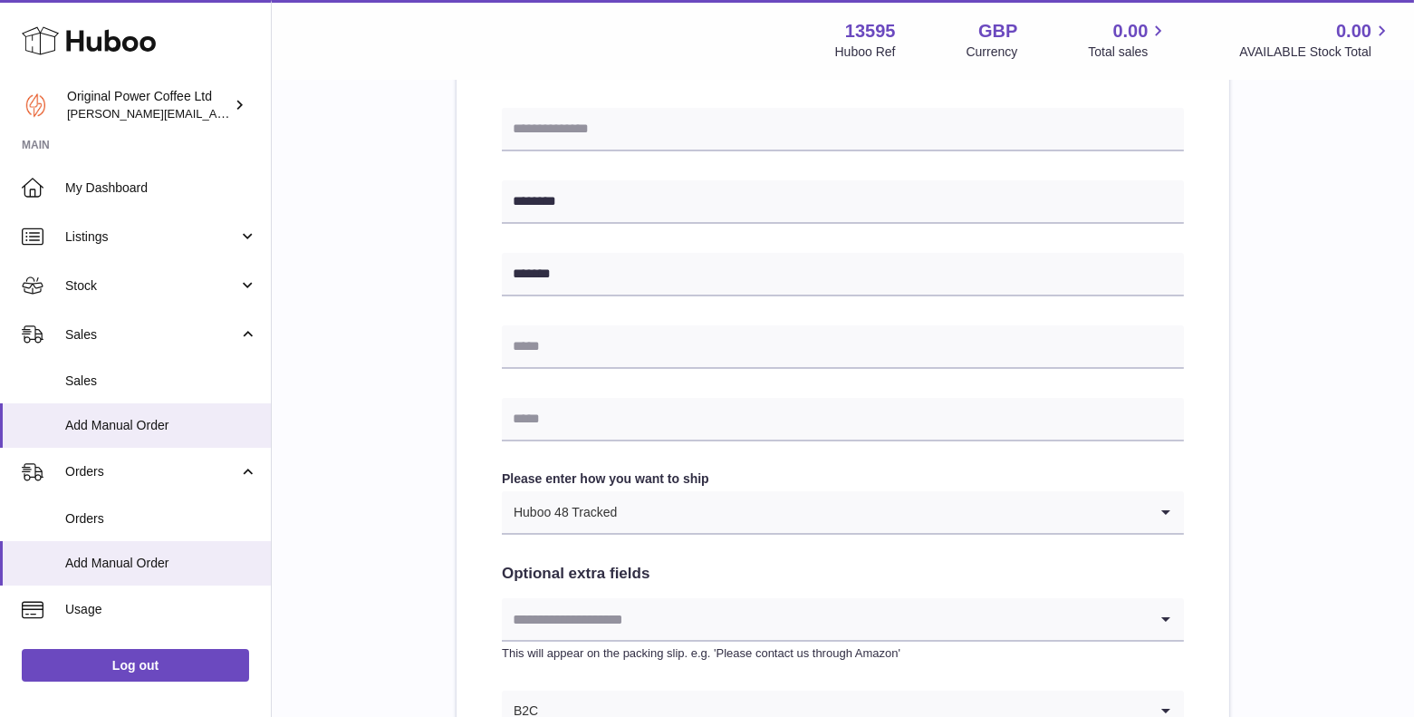
click at [387, 468] on div "**********" at bounding box center [843, 184] width 1084 height 1319
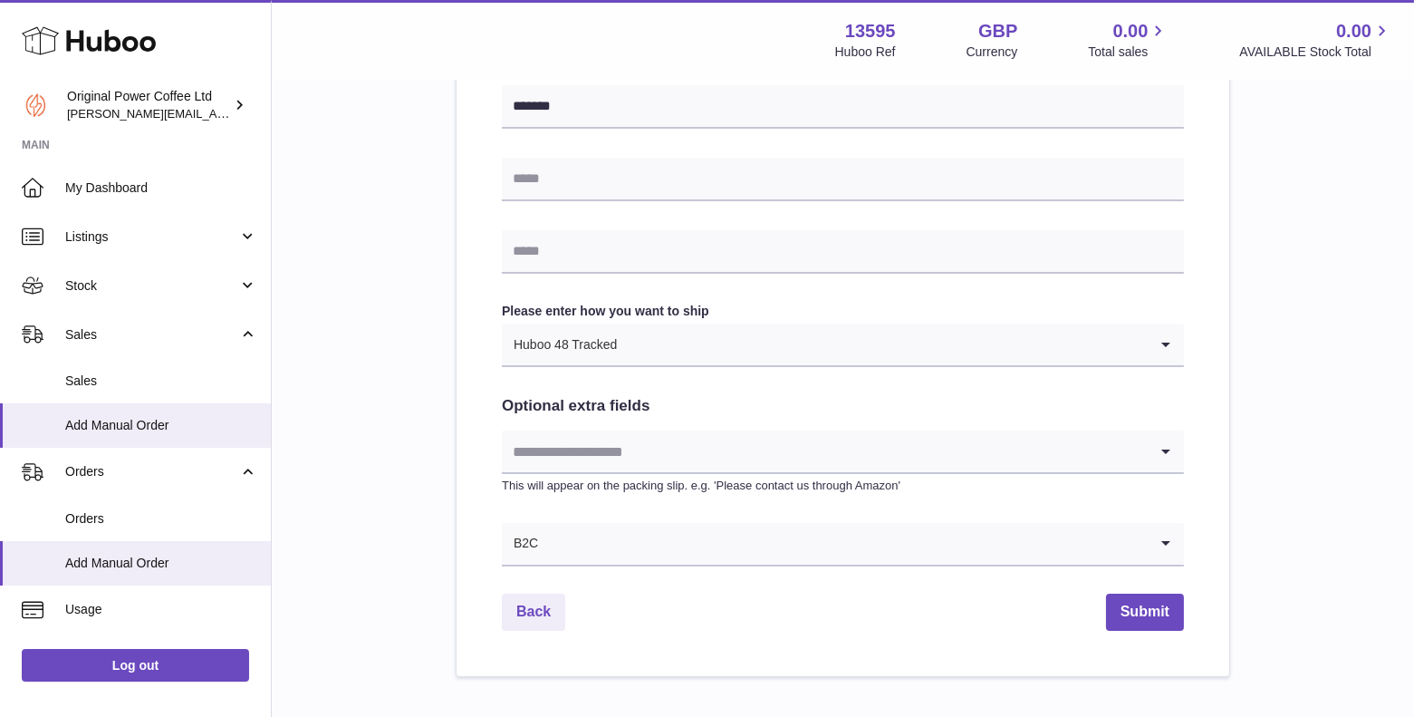
scroll to position [921, 0]
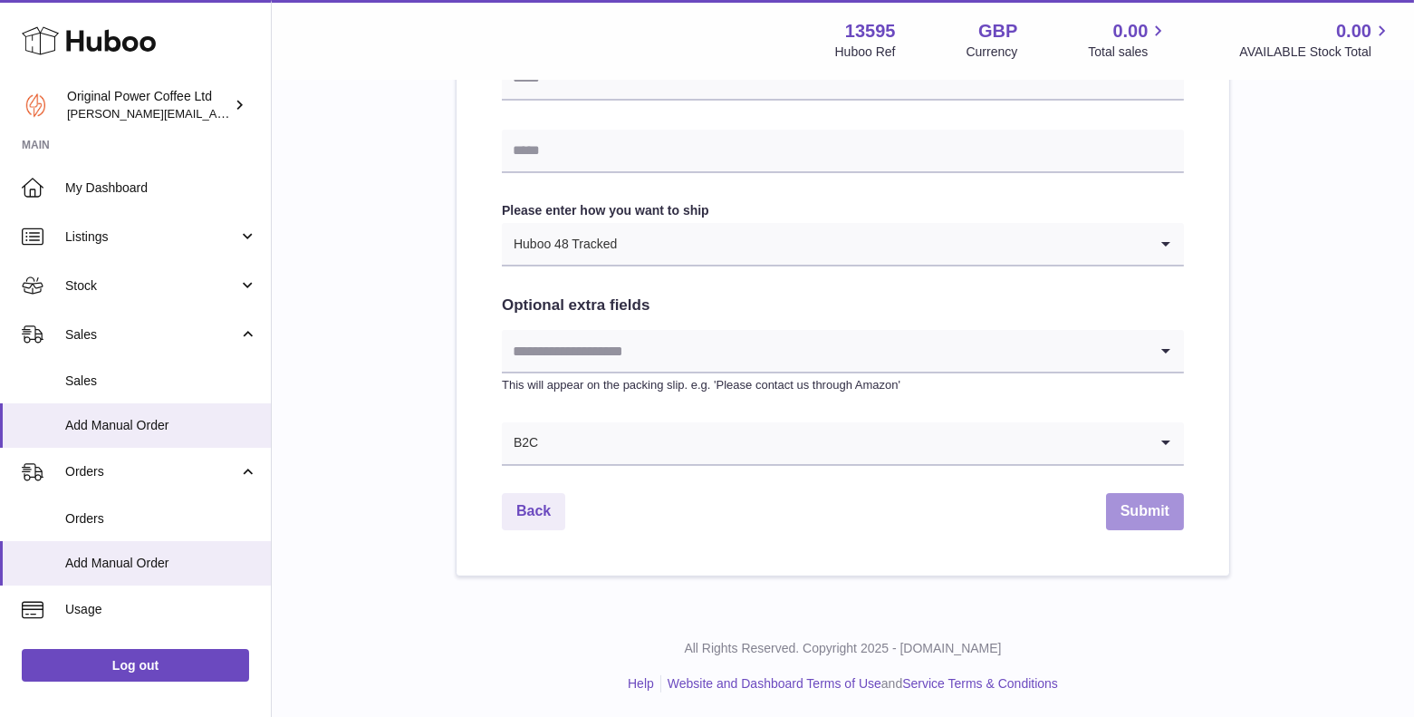
click at [1137, 506] on button "Submit" at bounding box center [1145, 511] width 78 height 37
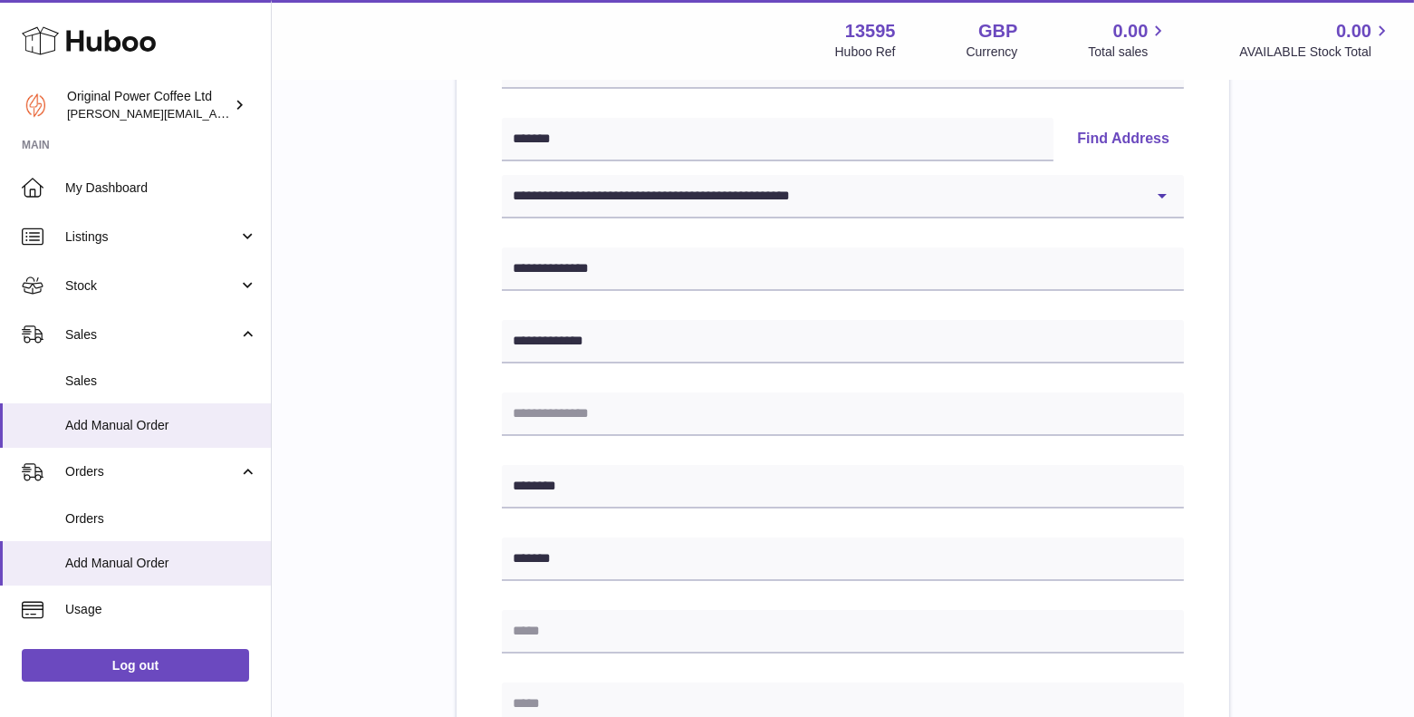
scroll to position [0, 0]
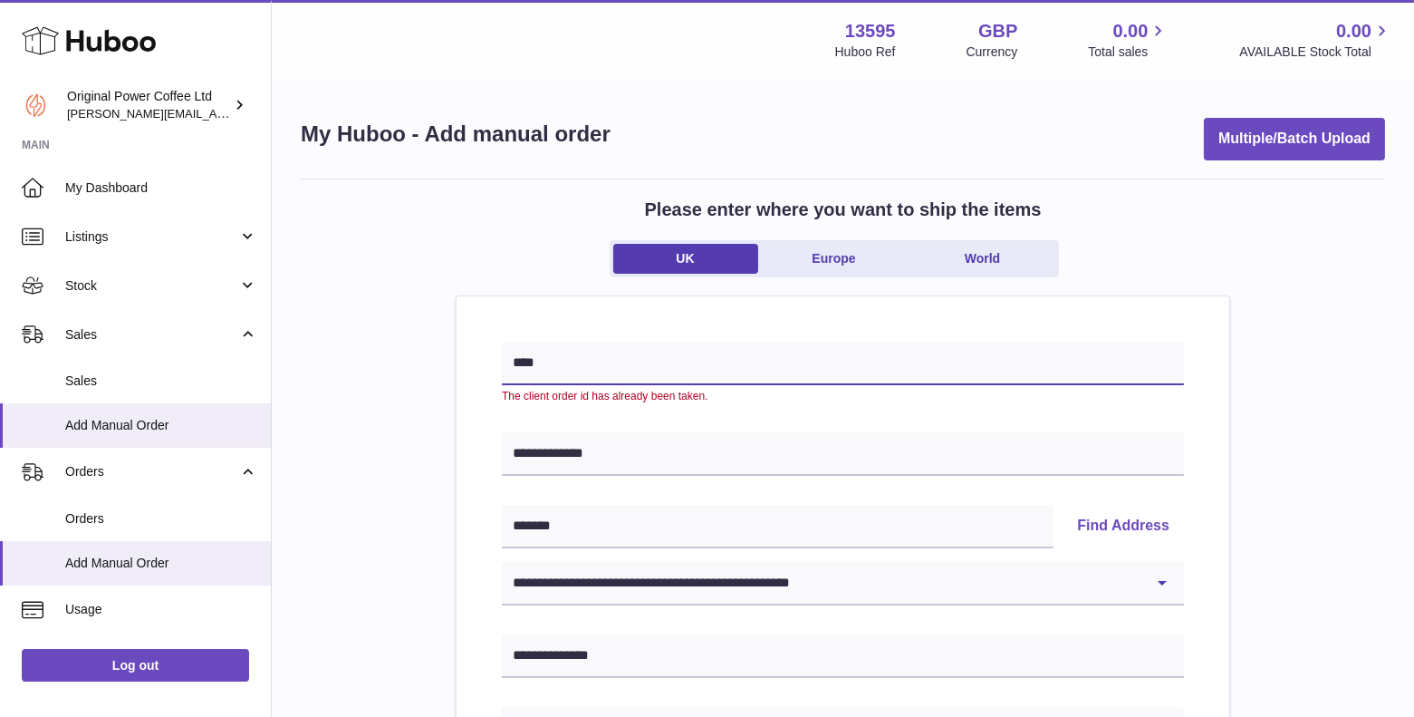
click at [607, 370] on input "****" at bounding box center [843, 363] width 682 height 43
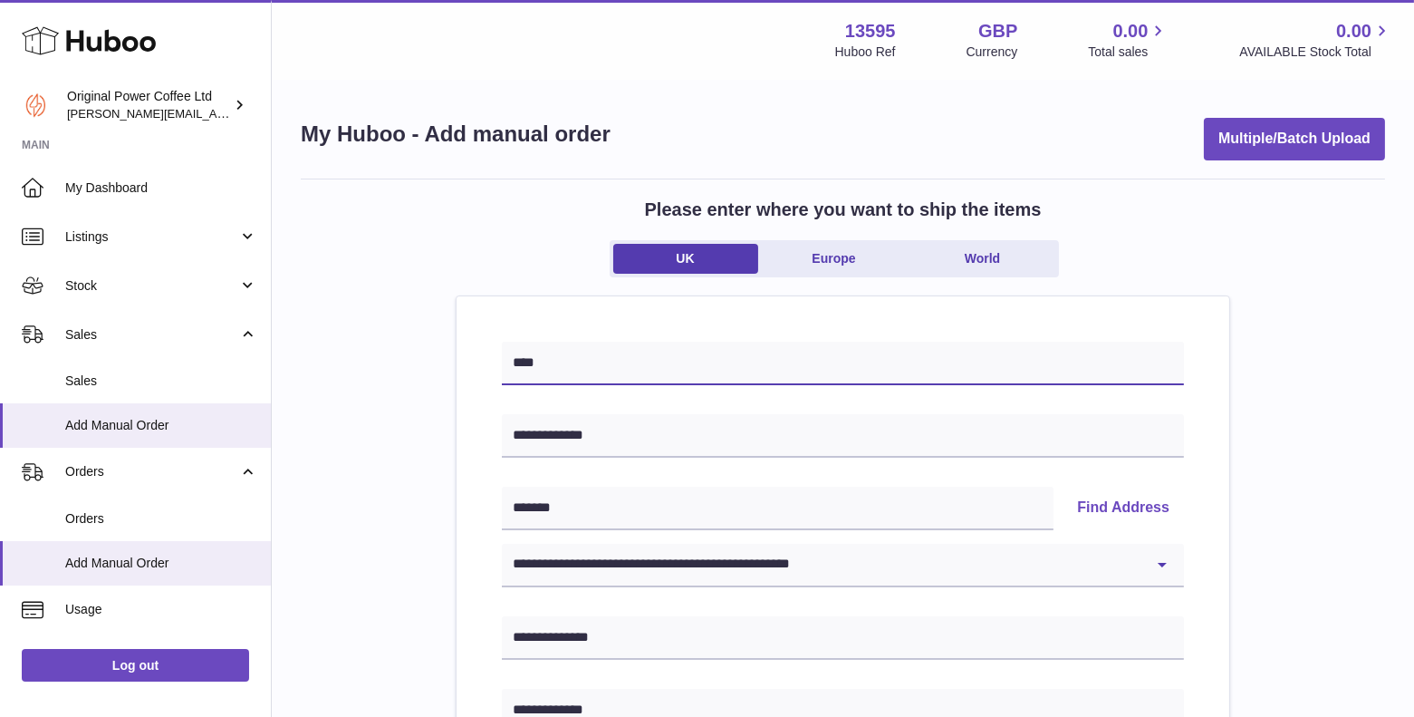
type input "****"
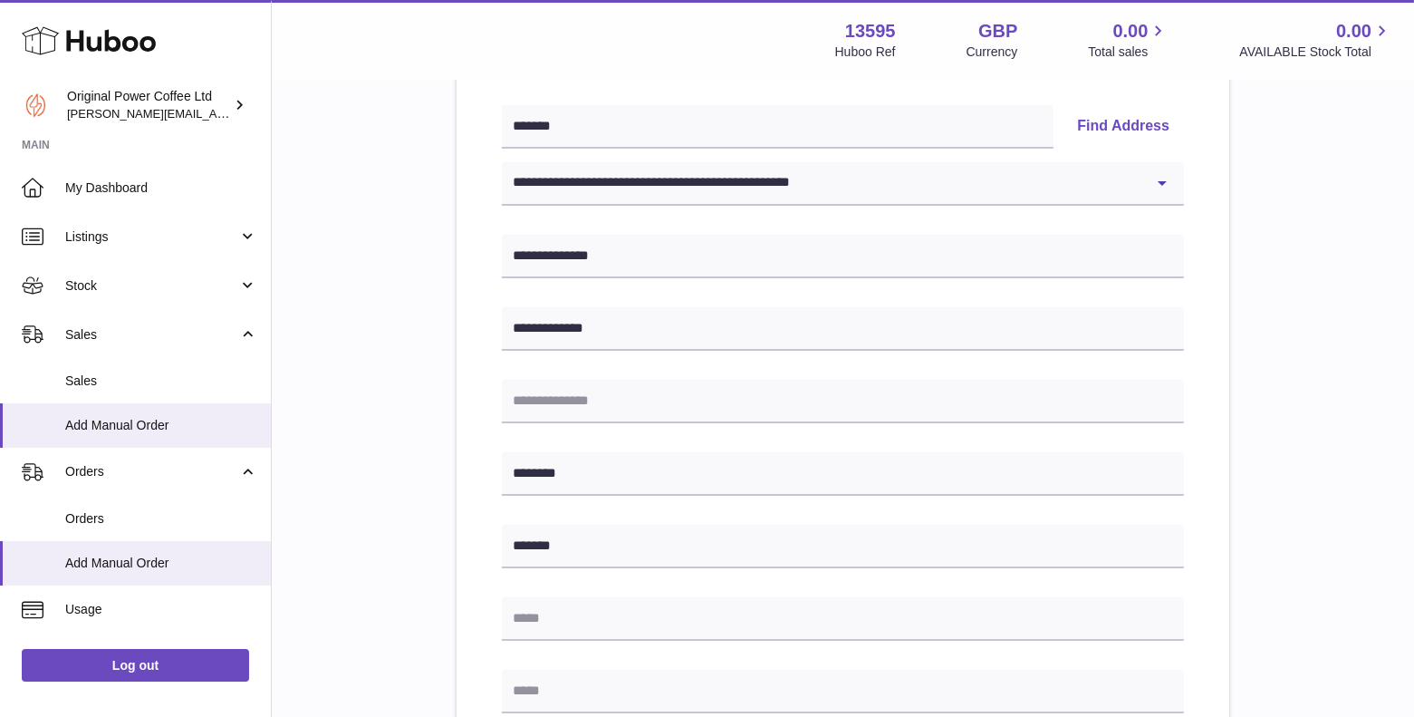
scroll to position [921, 0]
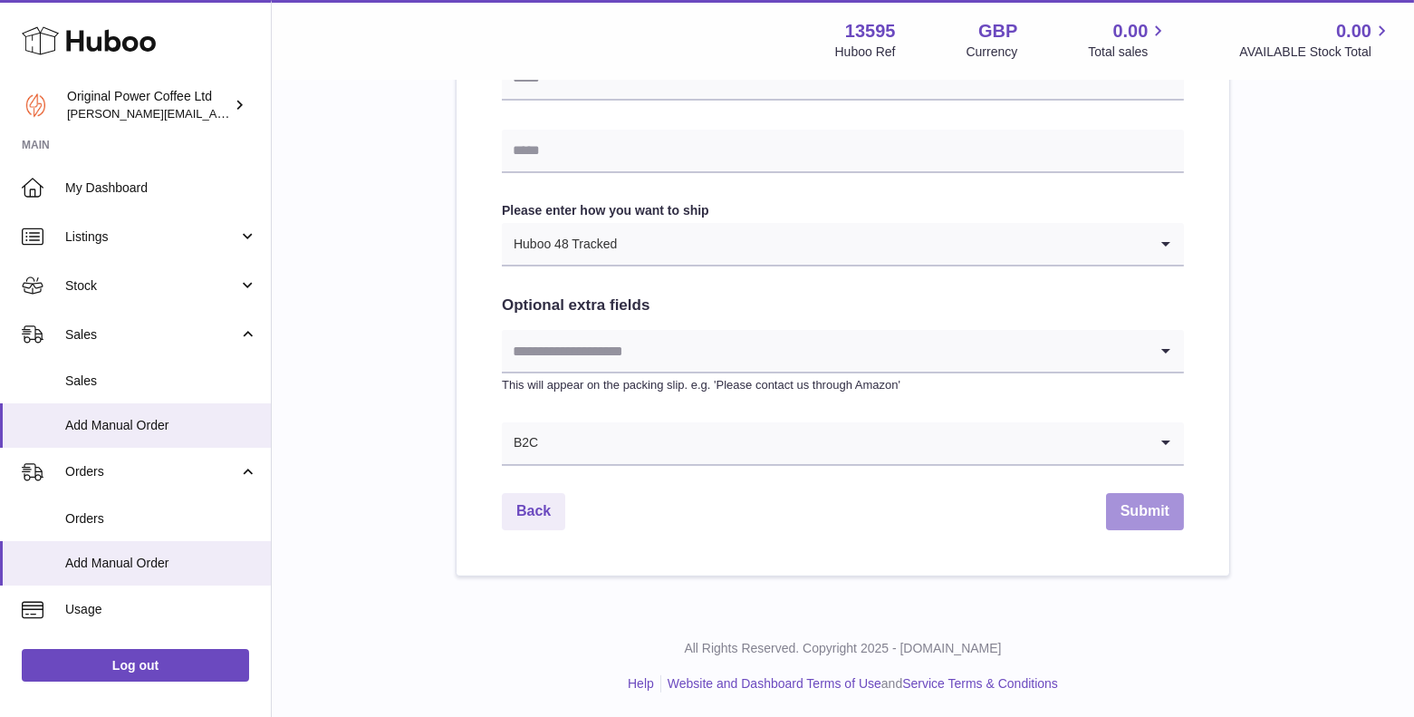
click at [1156, 507] on button "Submit" at bounding box center [1145, 511] width 78 height 37
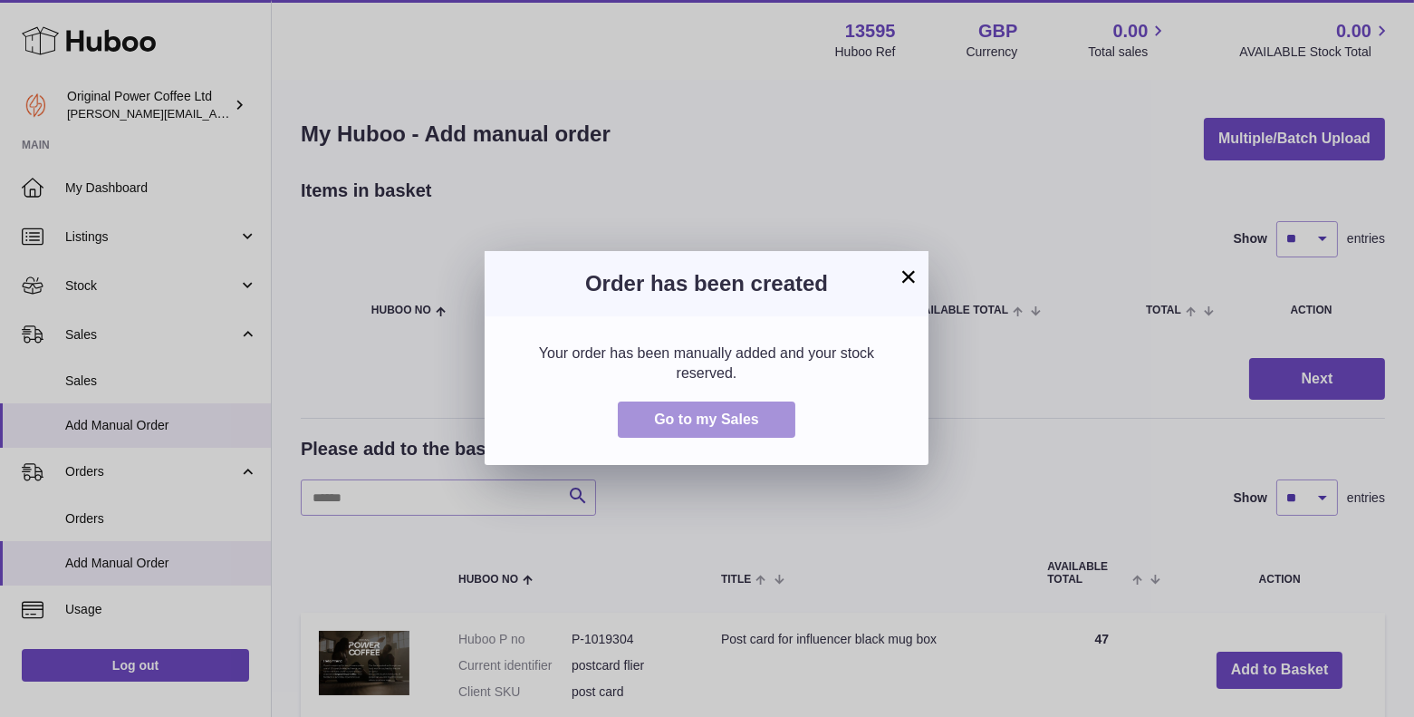
click at [738, 421] on span "Go to my Sales" at bounding box center [706, 418] width 105 height 15
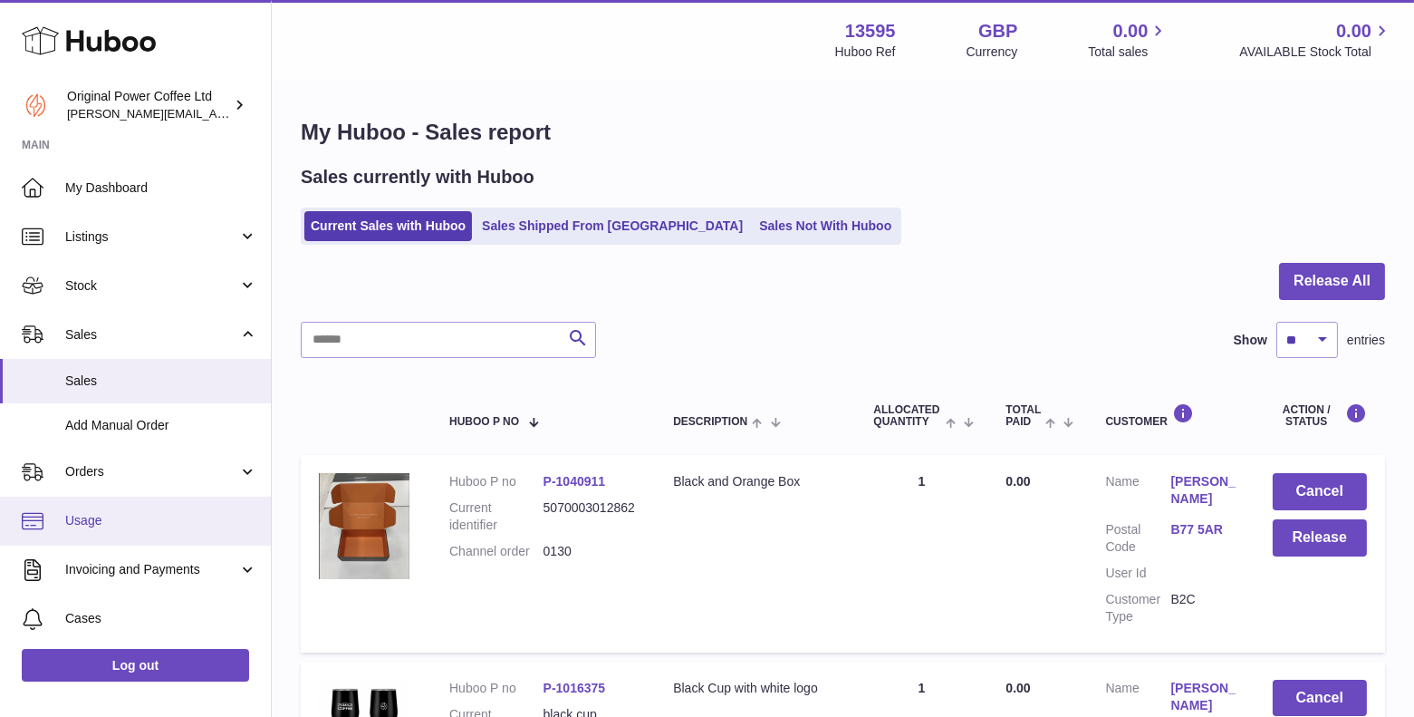
scroll to position [145, 0]
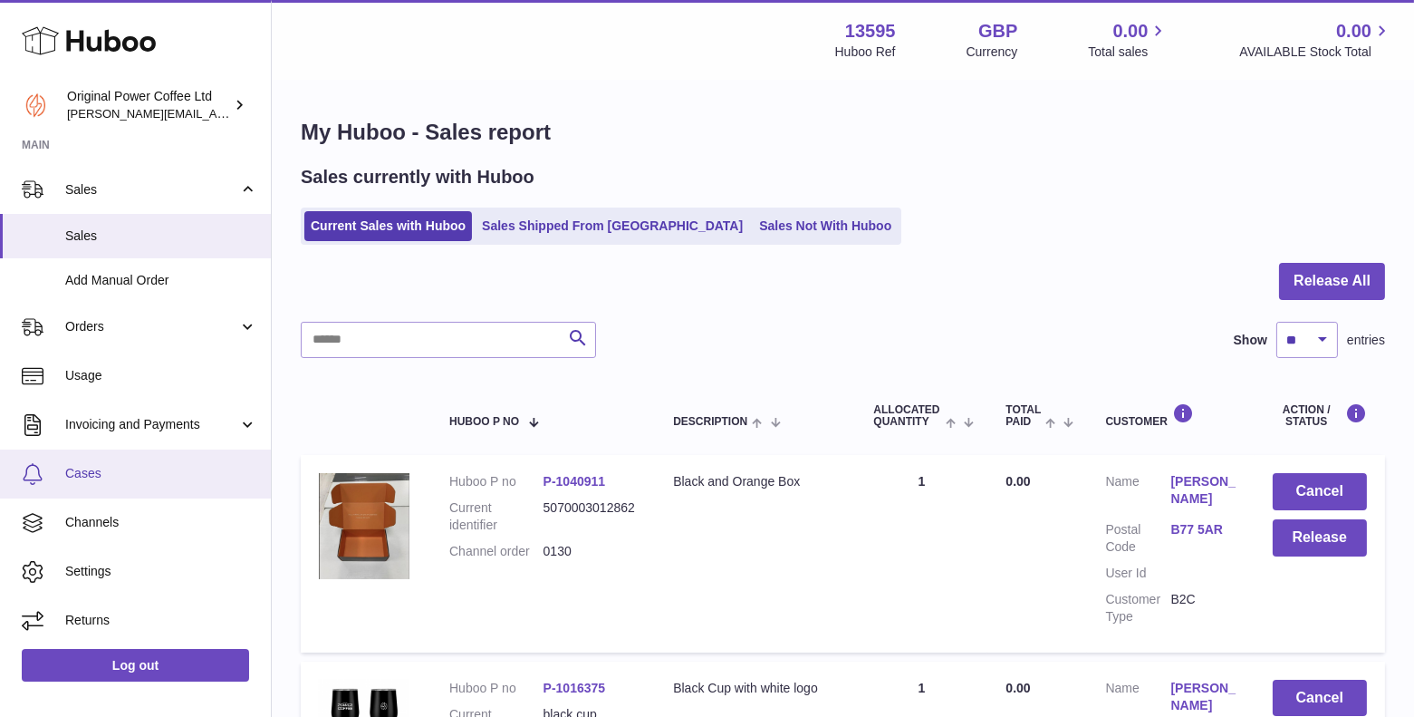
click at [95, 472] on span "Cases" at bounding box center [161, 473] width 192 height 17
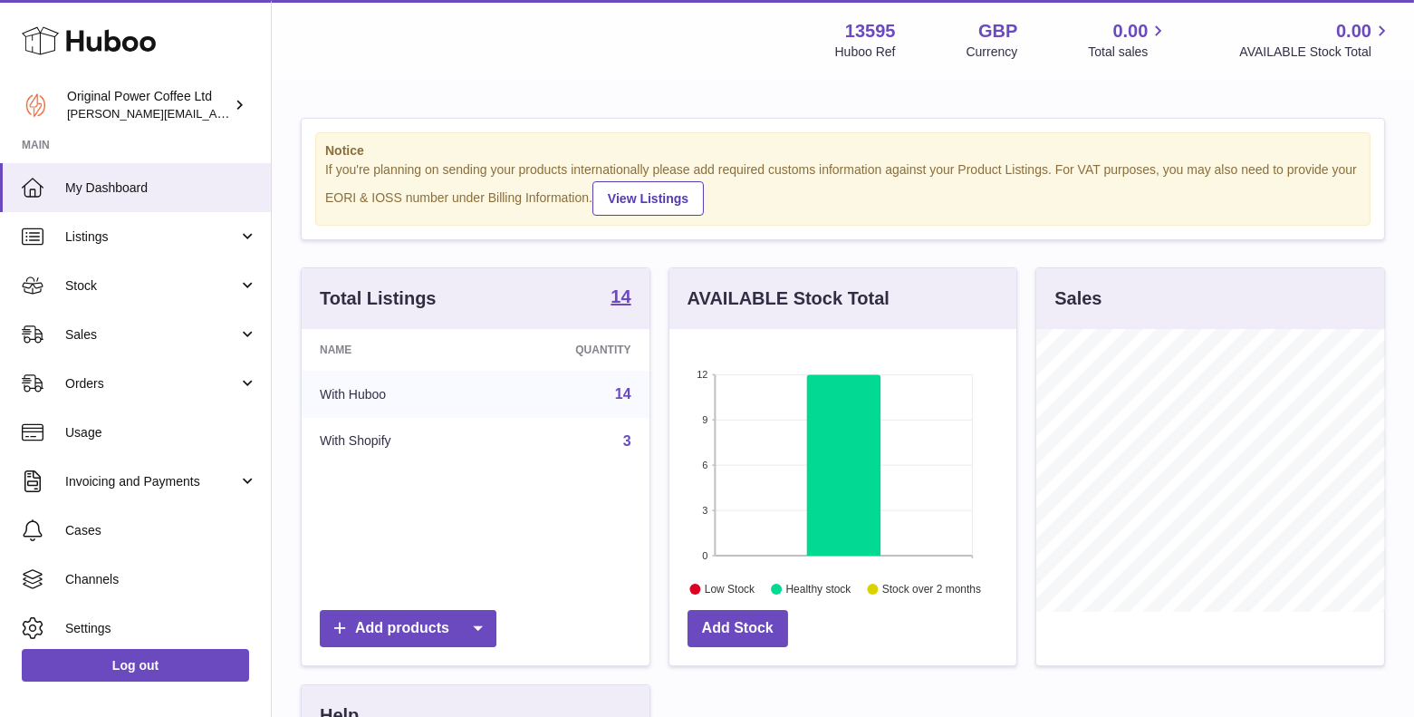
scroll to position [282, 349]
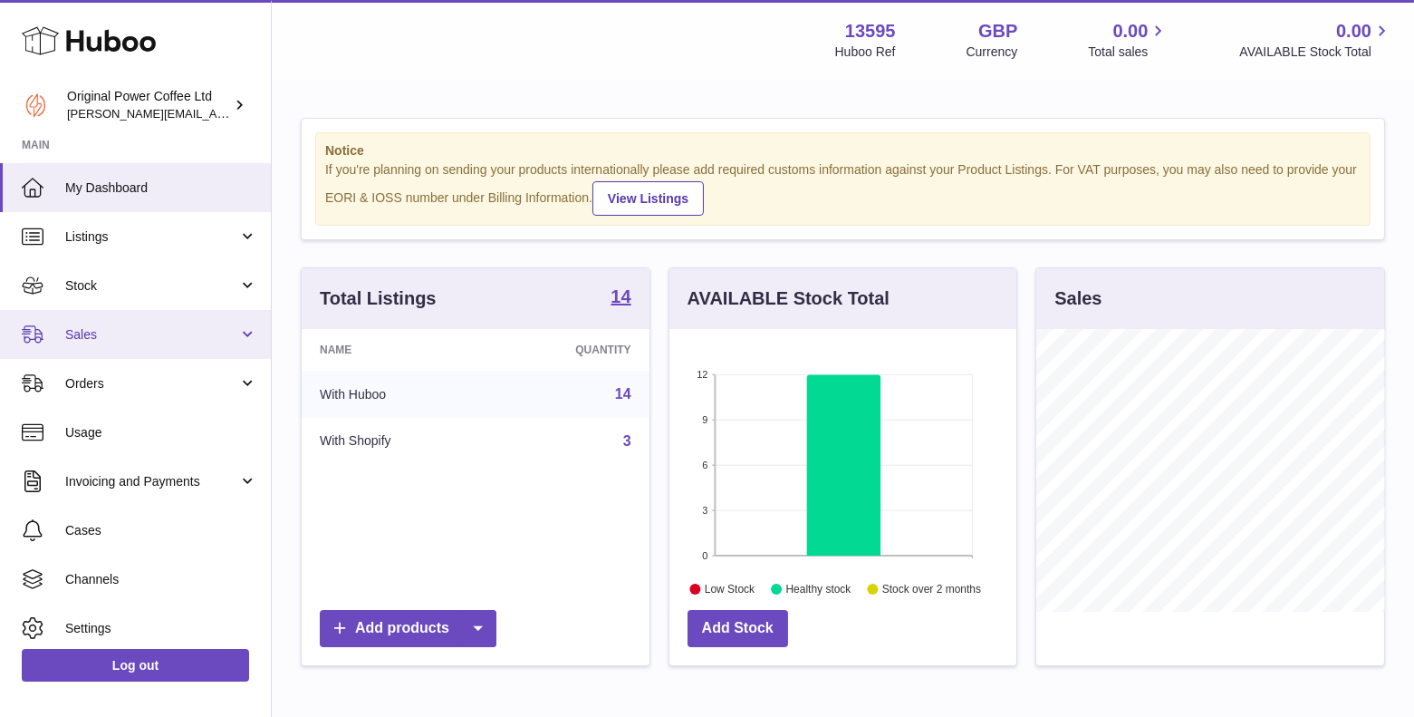
click at [123, 324] on link "Sales" at bounding box center [135, 334] width 271 height 49
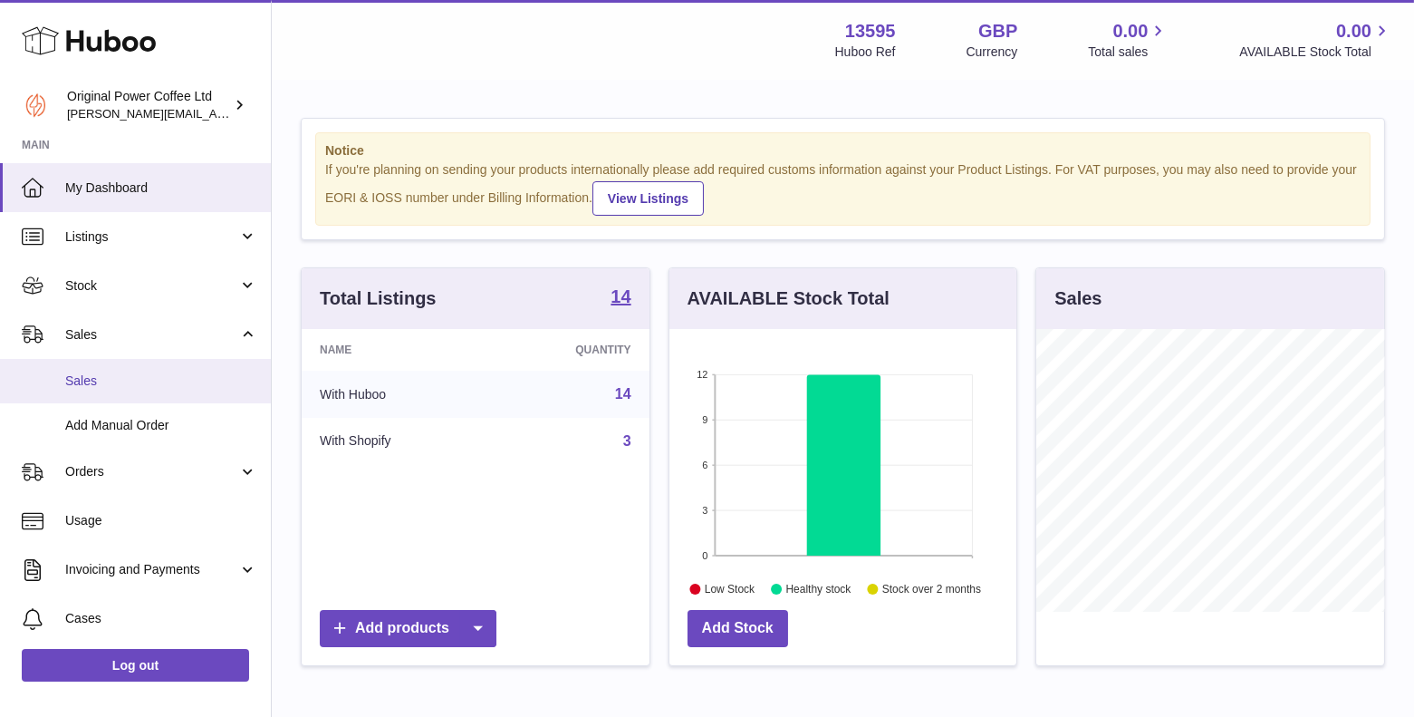
click at [111, 387] on span "Sales" at bounding box center [161, 380] width 192 height 17
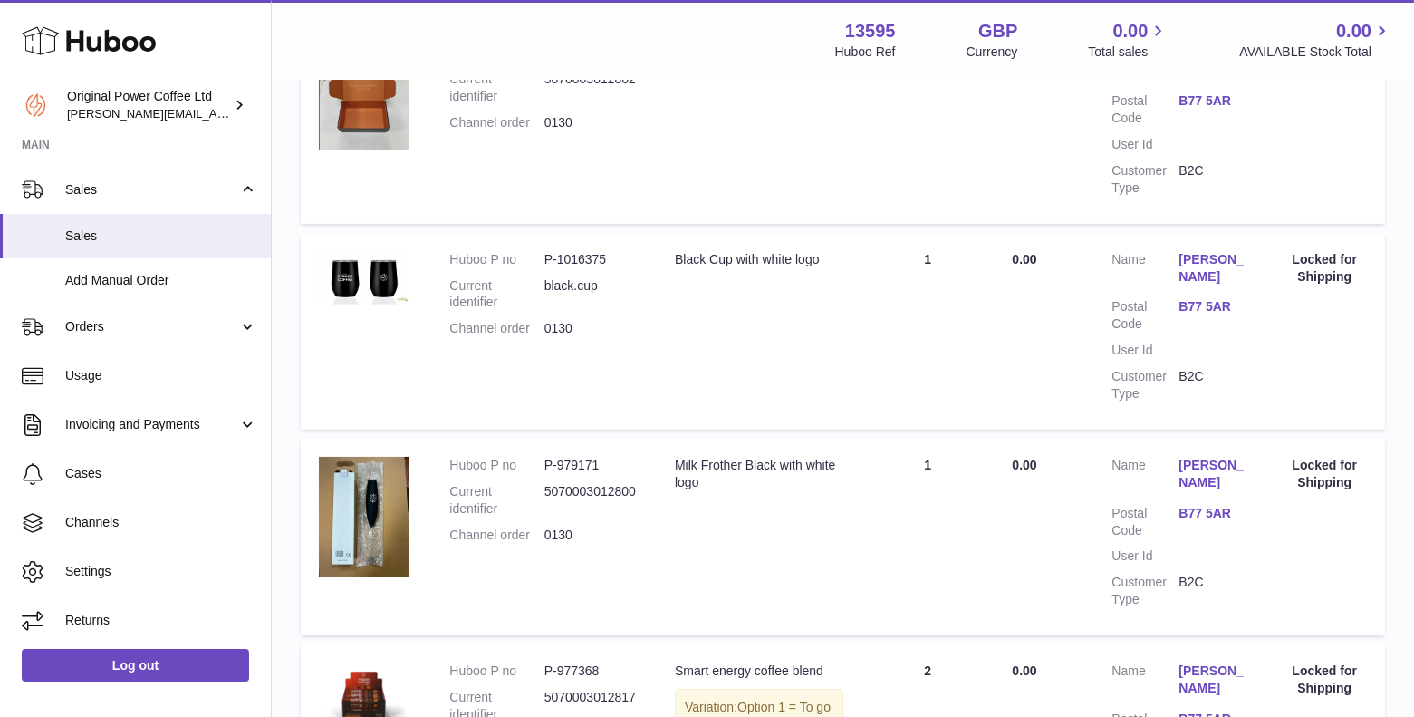
scroll to position [125, 0]
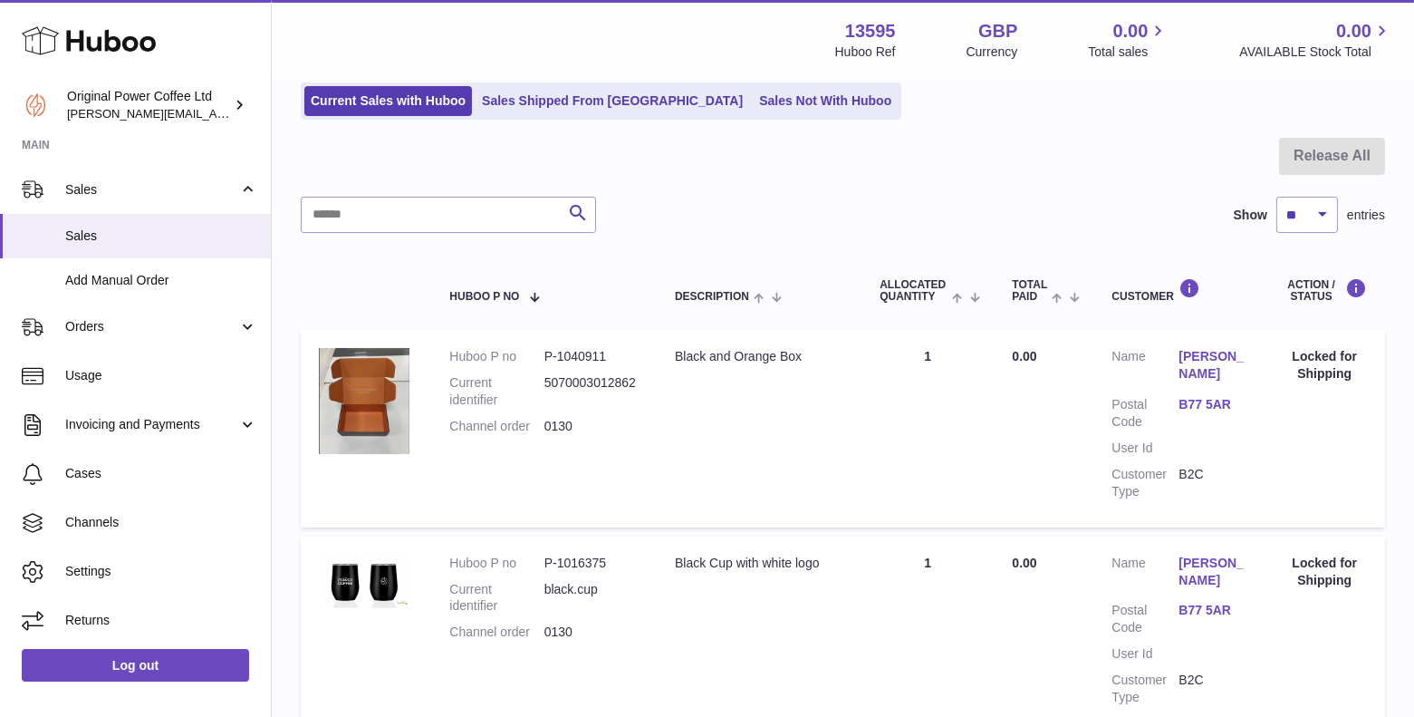
drag, startPoint x: 1173, startPoint y: 354, endPoint x: 1260, endPoint y: 363, distance: 87.4
click at [1260, 363] on td "Customer Name [PERSON_NAME] Postal Code B77 5AR User Id Customer Type B2C" at bounding box center [1178, 428] width 170 height 197
click at [1145, 348] on dt "Customer Name" at bounding box center [1144, 367] width 67 height 39
drag, startPoint x: 1170, startPoint y: 343, endPoint x: 1239, endPoint y: 376, distance: 76.2
click at [1239, 376] on td "Customer Name [PERSON_NAME] Postal Code B77 5AR User Id Customer Type B2C" at bounding box center [1178, 428] width 170 height 197
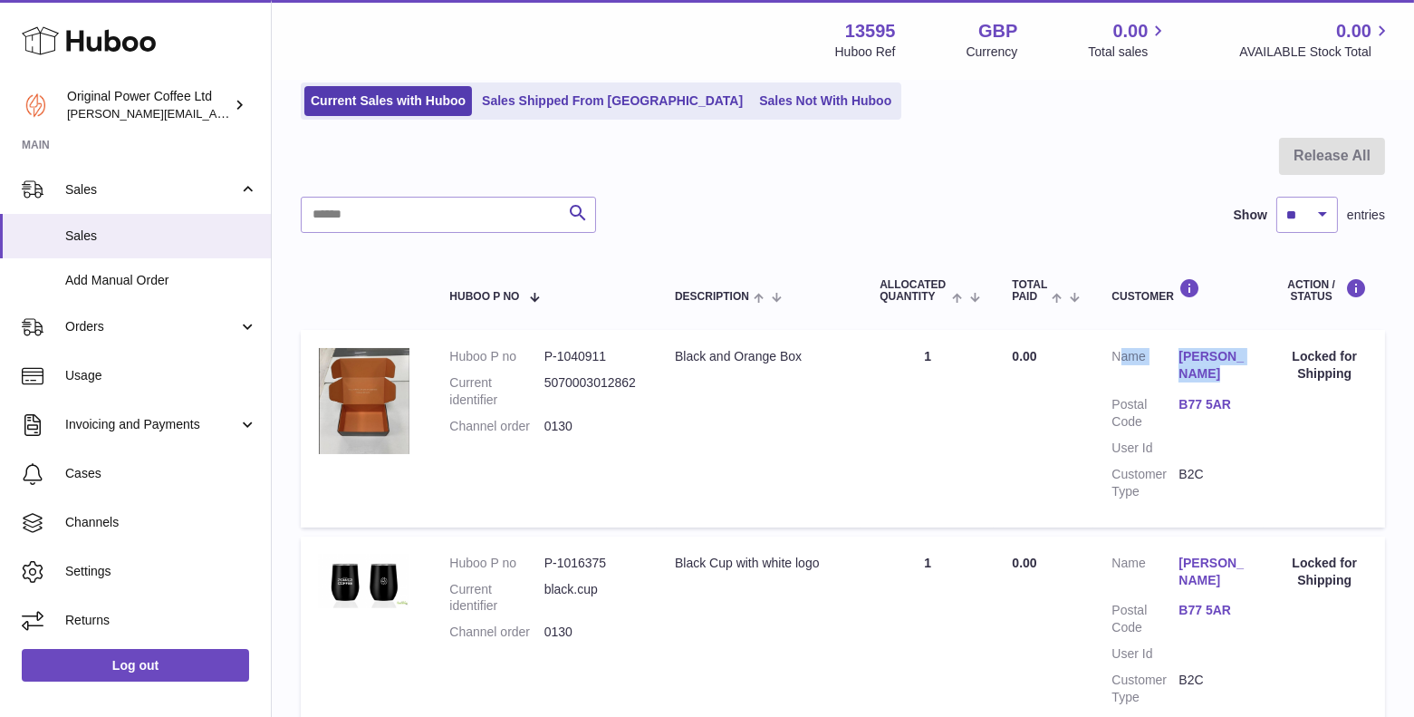
click at [1239, 376] on link "[PERSON_NAME]" at bounding box center [1211, 365] width 67 height 34
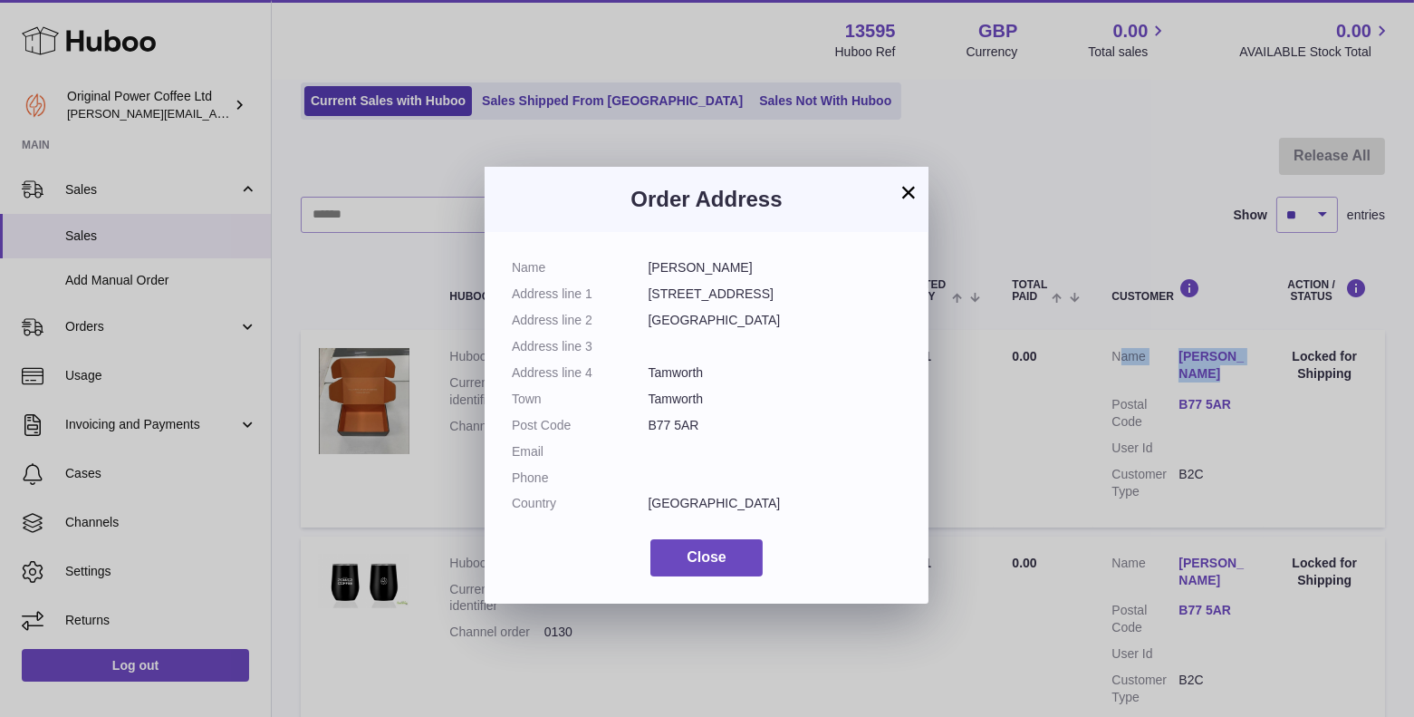
drag, startPoint x: 646, startPoint y: 264, endPoint x: 757, endPoint y: 268, distance: 111.5
click at [757, 268] on dl "Name [PERSON_NAME] Address line [STREET_ADDRESS] Address line 2 Staffordshire A…" at bounding box center [707, 390] width 390 height 262
copy dl "[PERSON_NAME]"
click at [909, 193] on button "×" at bounding box center [909, 192] width 22 height 22
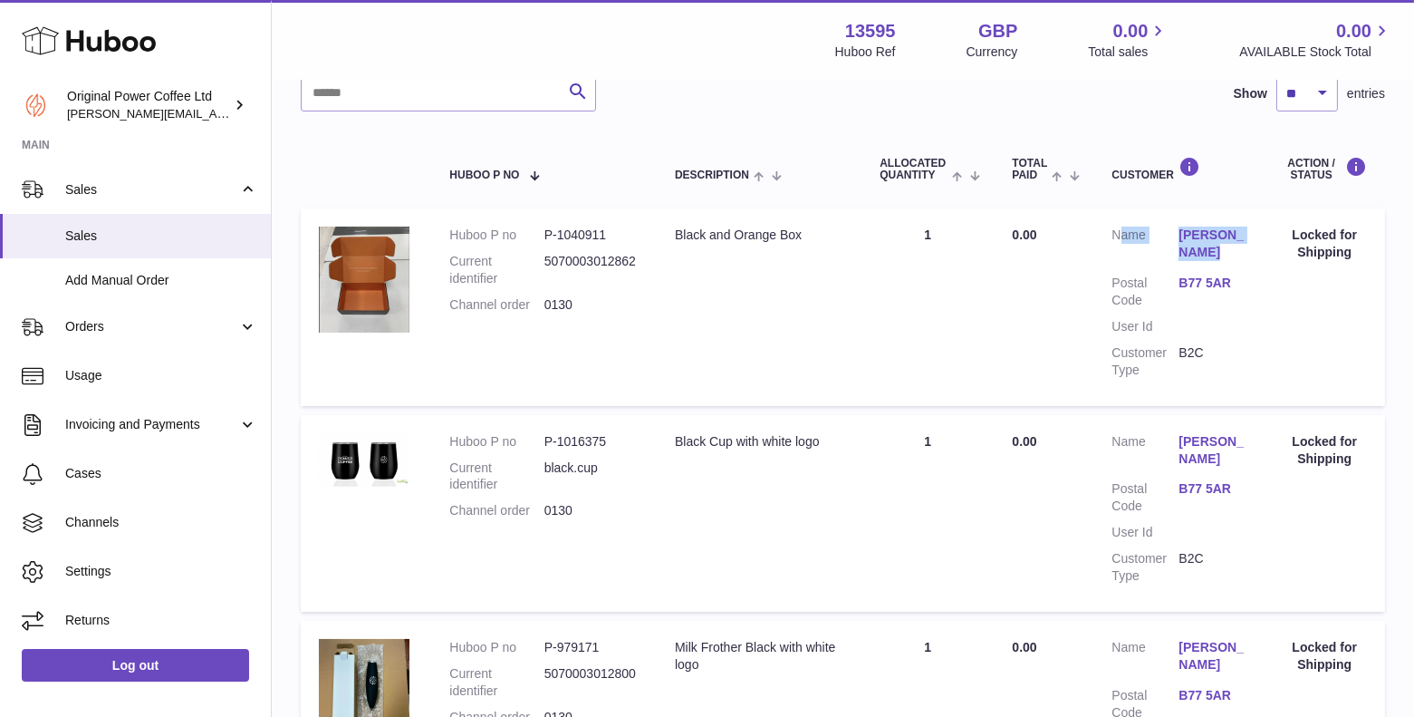
scroll to position [335, 0]
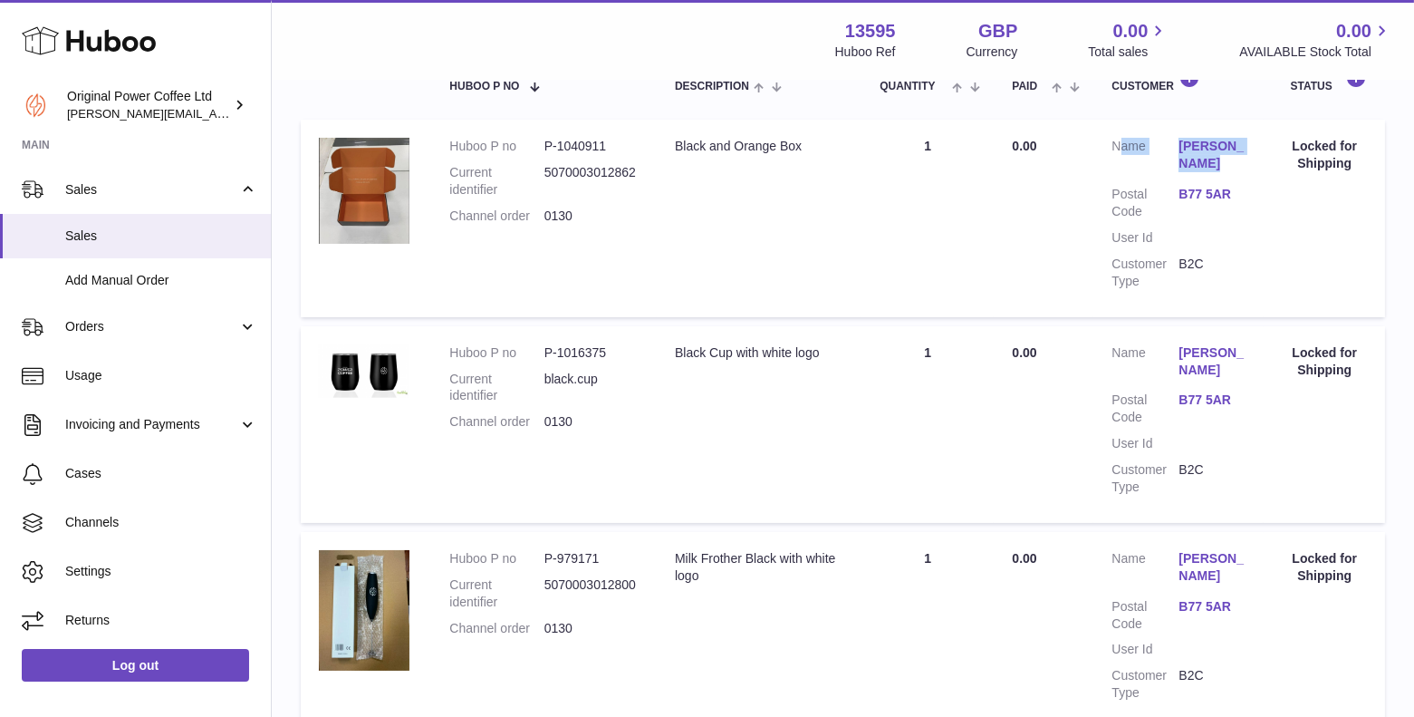
drag, startPoint x: 597, startPoint y: 421, endPoint x: 438, endPoint y: 421, distance: 158.5
click at [438, 421] on td "Huboo P no P-1016375 Current identifier black.cup Channel order 0130" at bounding box center [544, 424] width 226 height 197
copy dl "Channel order 0130"
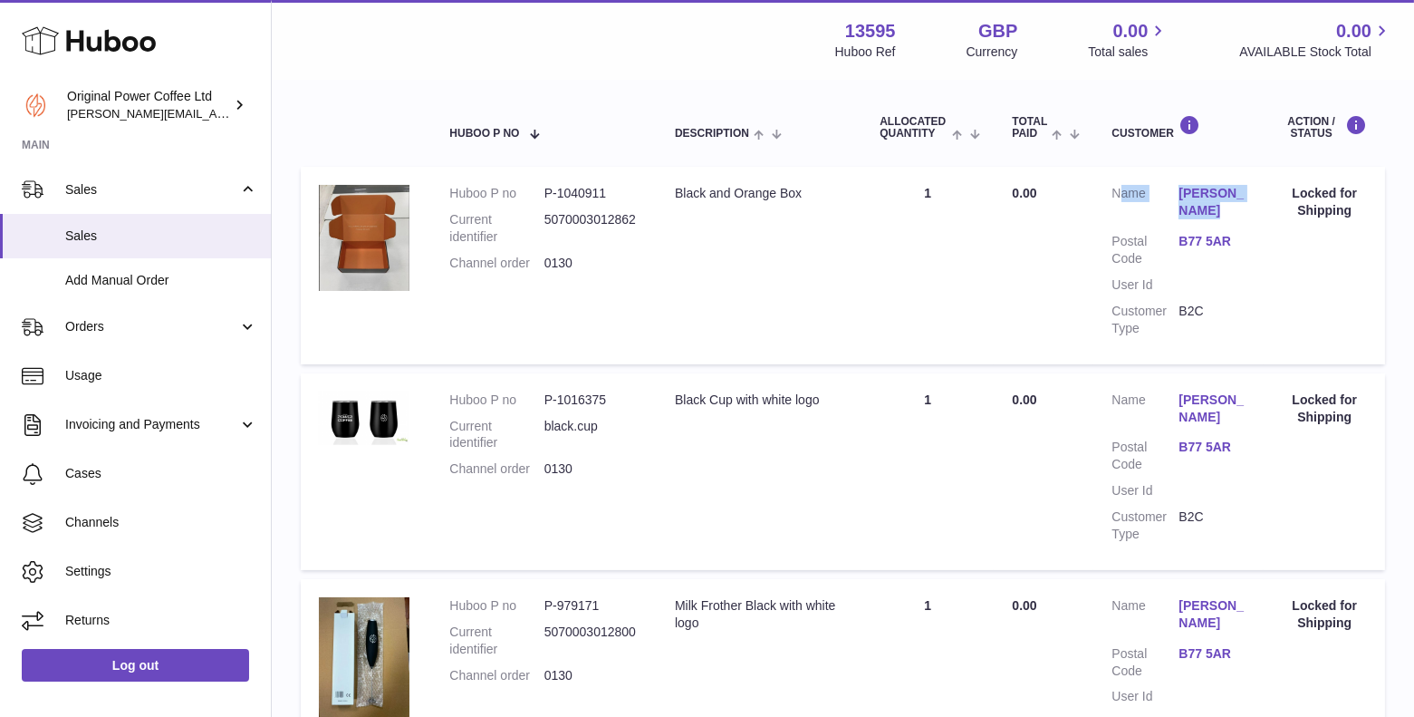
scroll to position [308, 0]
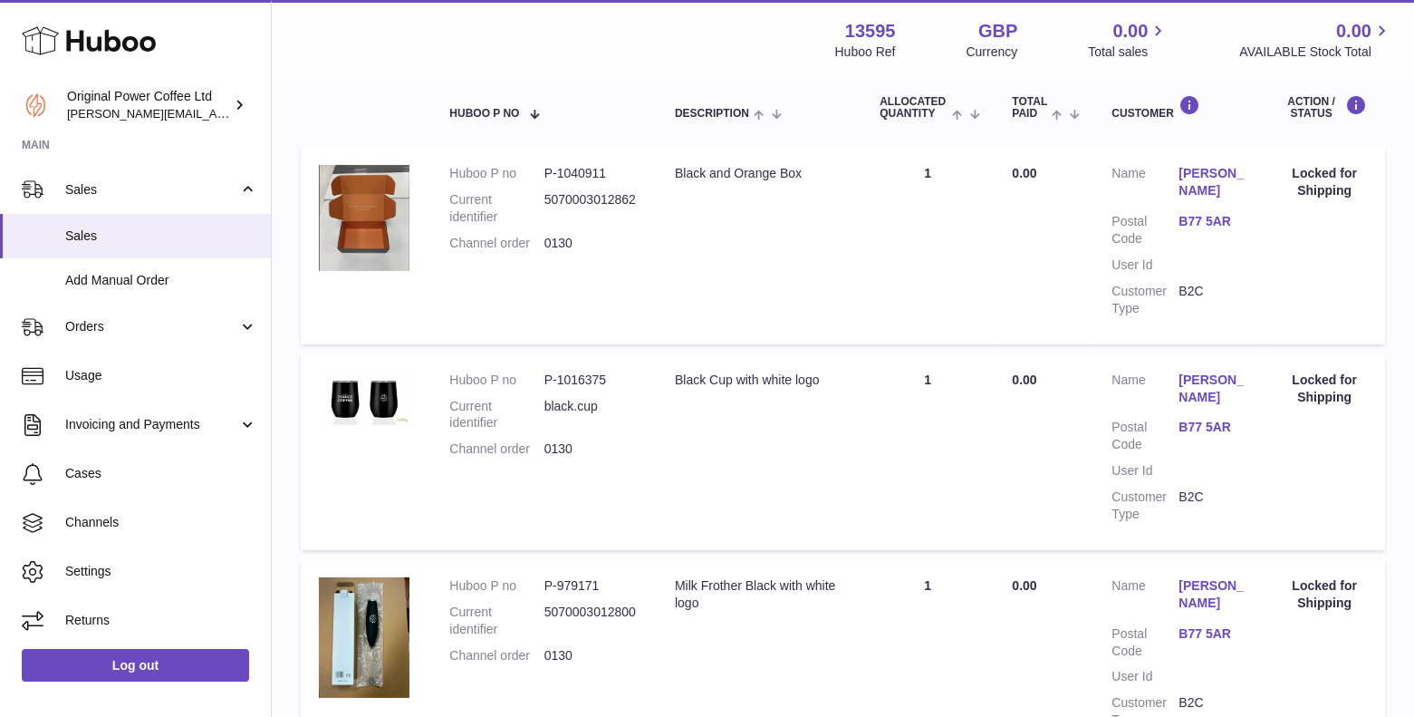
click at [549, 409] on dd "black.cup" at bounding box center [591, 415] width 94 height 34
drag, startPoint x: 541, startPoint y: 377, endPoint x: 636, endPoint y: 377, distance: 95.1
click at [636, 377] on dl "Huboo P no P-1016375 Current identifier black.cup Channel order 0130" at bounding box center [543, 419] width 189 height 96
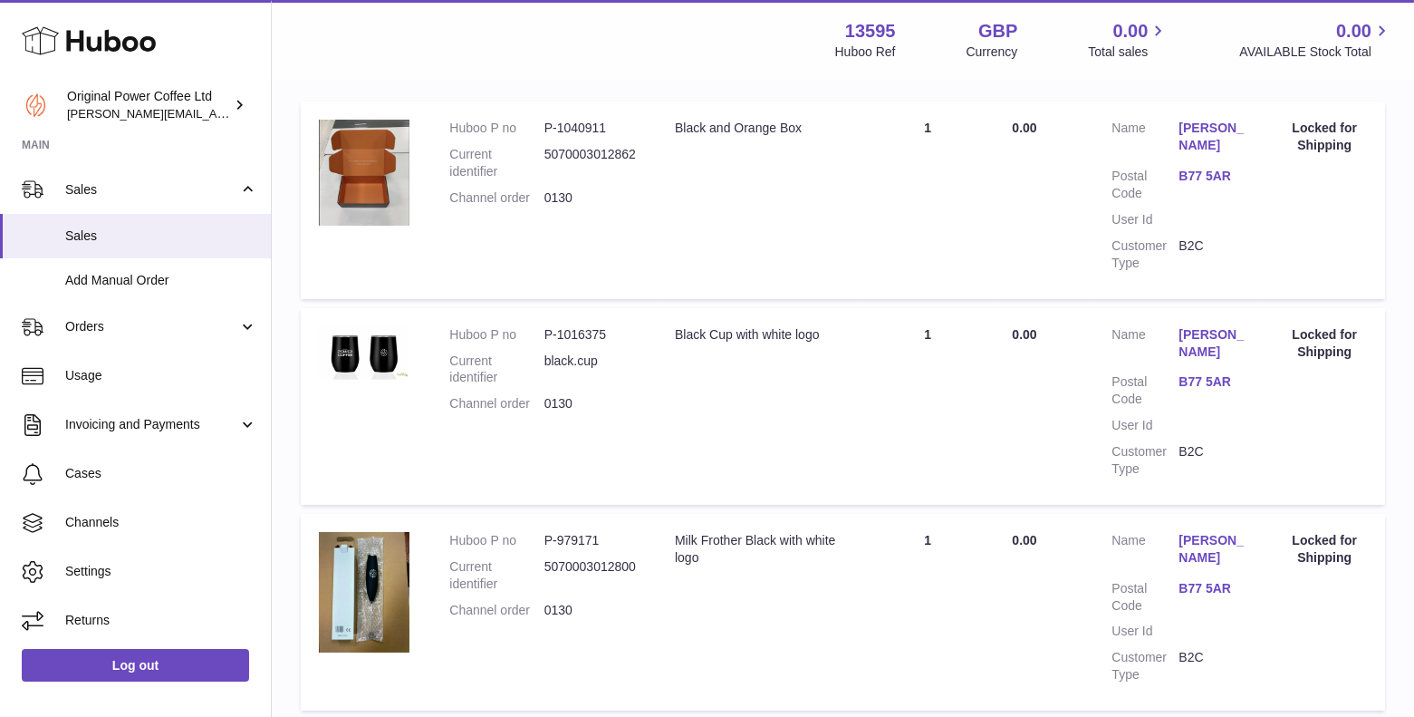
scroll to position [381, 0]
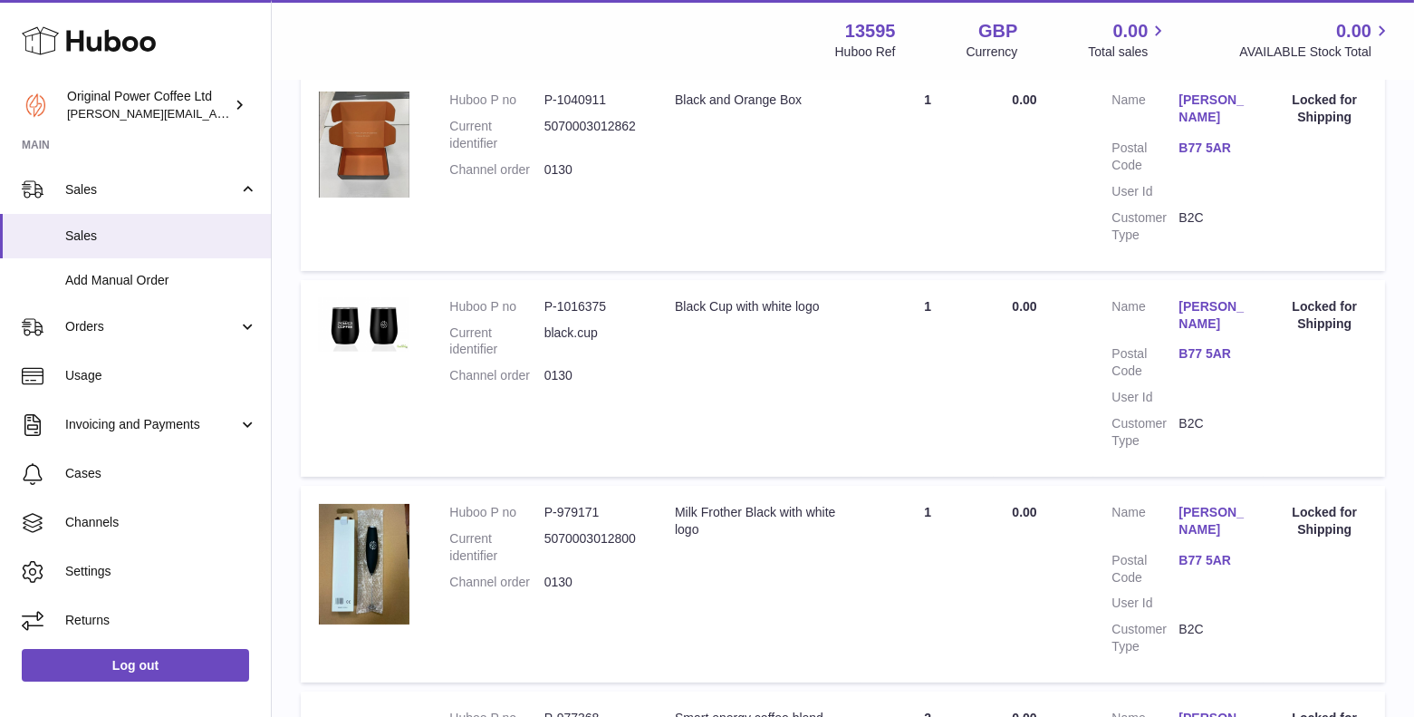
drag, startPoint x: 544, startPoint y: 508, endPoint x: 606, endPoint y: 513, distance: 62.7
click at [606, 513] on dd "P-979171" at bounding box center [591, 512] width 94 height 17
drag, startPoint x: 444, startPoint y: 511, endPoint x: 647, endPoint y: 537, distance: 204.6
click at [647, 537] on td "Huboo P no P-979171 Current identifier 5070003012800 Channel order 0130" at bounding box center [544, 584] width 226 height 197
copy dl "Huboo P no P-979171 Current identifier 5070003012800"
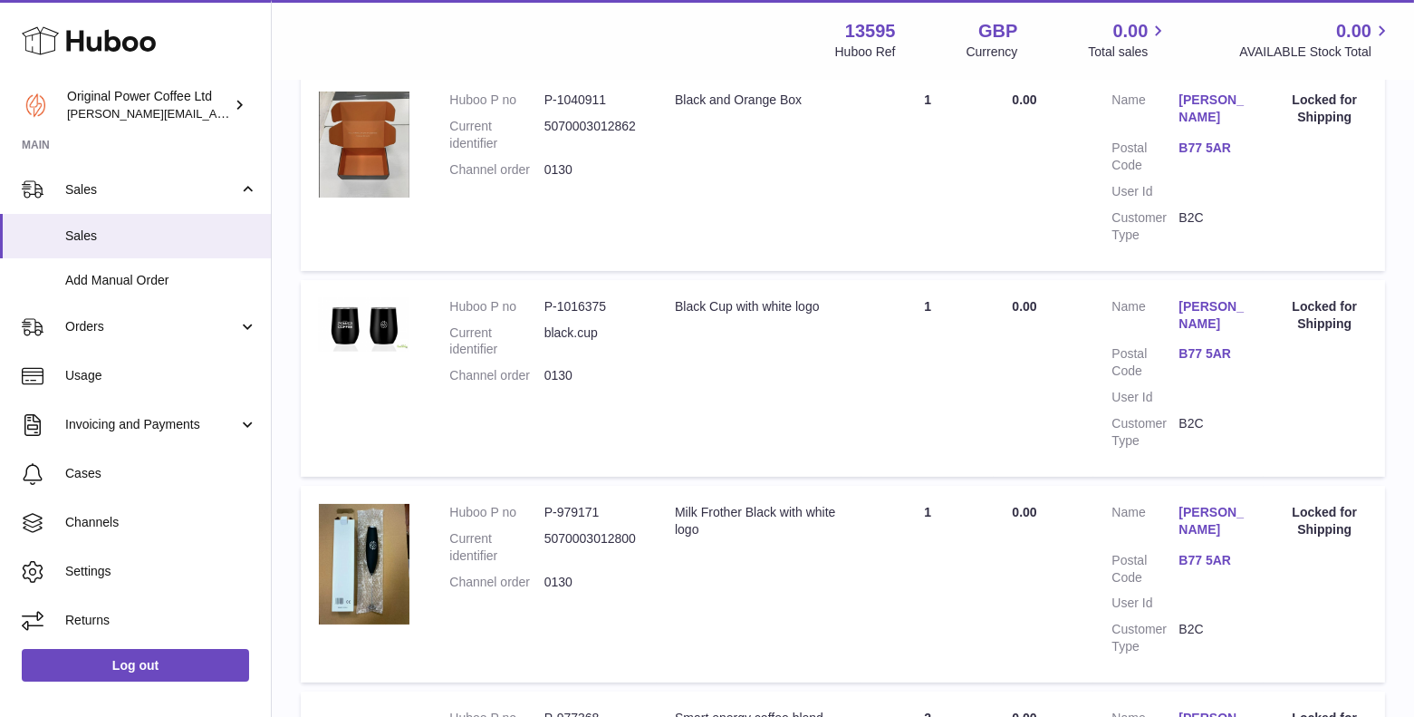
drag, startPoint x: 445, startPoint y: 303, endPoint x: 625, endPoint y: 331, distance: 182.4
click at [625, 331] on td "Huboo P no P-1016375 Current identifier black.cup Channel order 0130" at bounding box center [544, 378] width 226 height 197
copy dl "Huboo P no P-1016375 Current identifier black.cup"
drag, startPoint x: 452, startPoint y: 98, endPoint x: 639, endPoint y: 130, distance: 189.3
click at [639, 130] on td "Huboo P no P-1040911 Current identifier 5070003012862 Channel order 0130" at bounding box center [544, 171] width 226 height 197
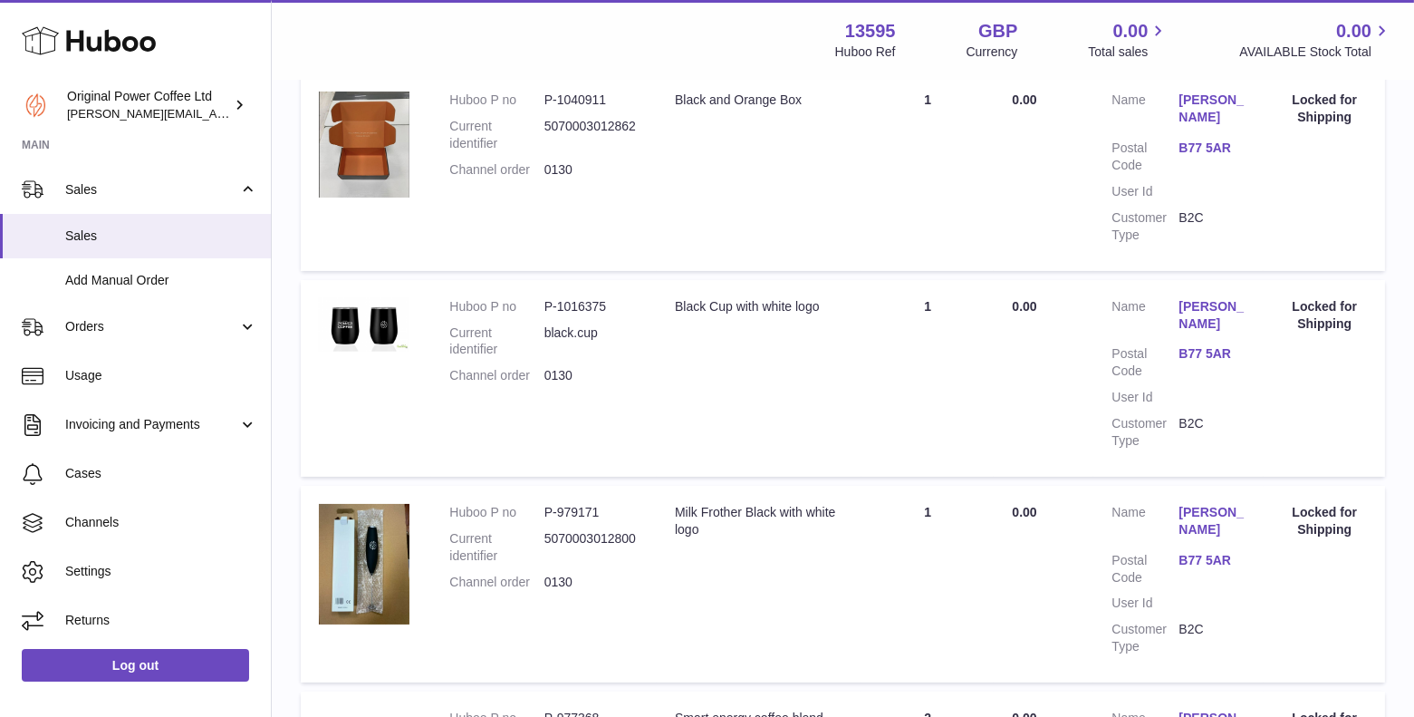
copy dl "Huboo P no P-1040911 Current identifier 5070003012862"
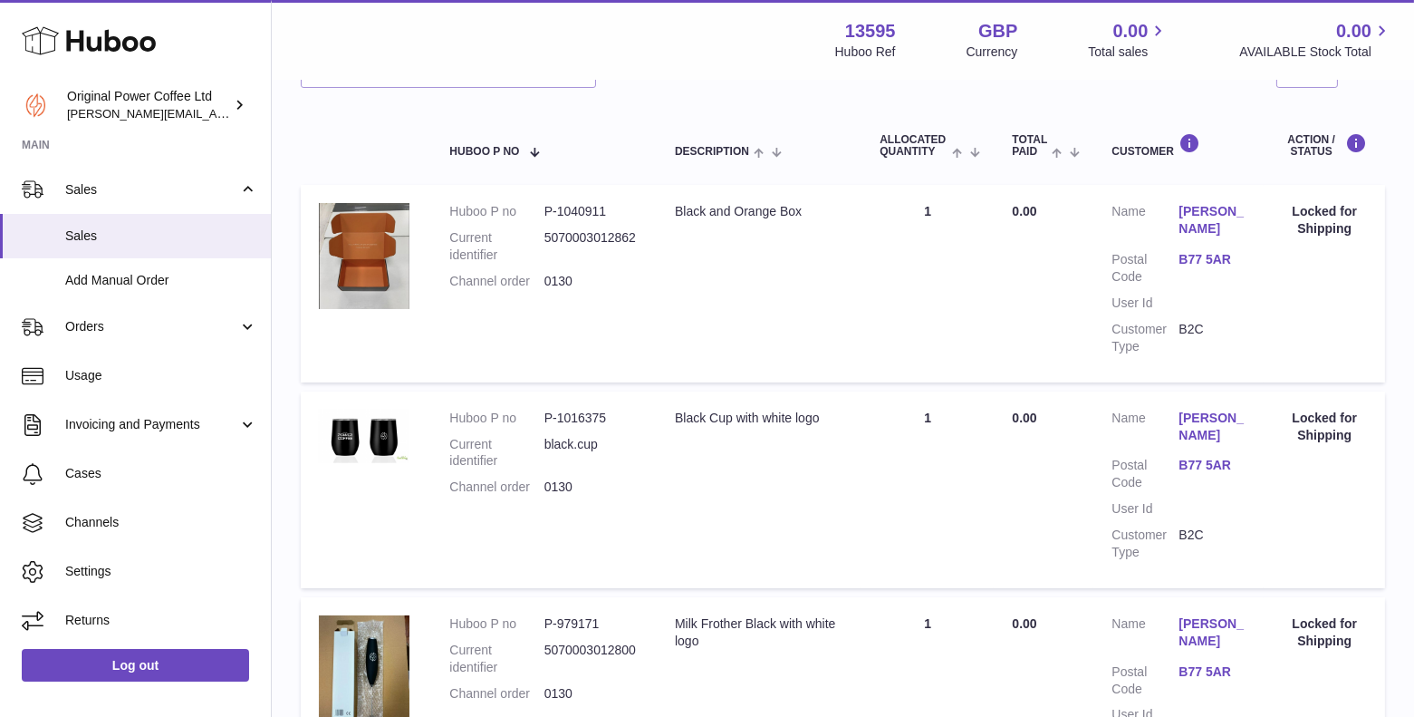
scroll to position [82, 0]
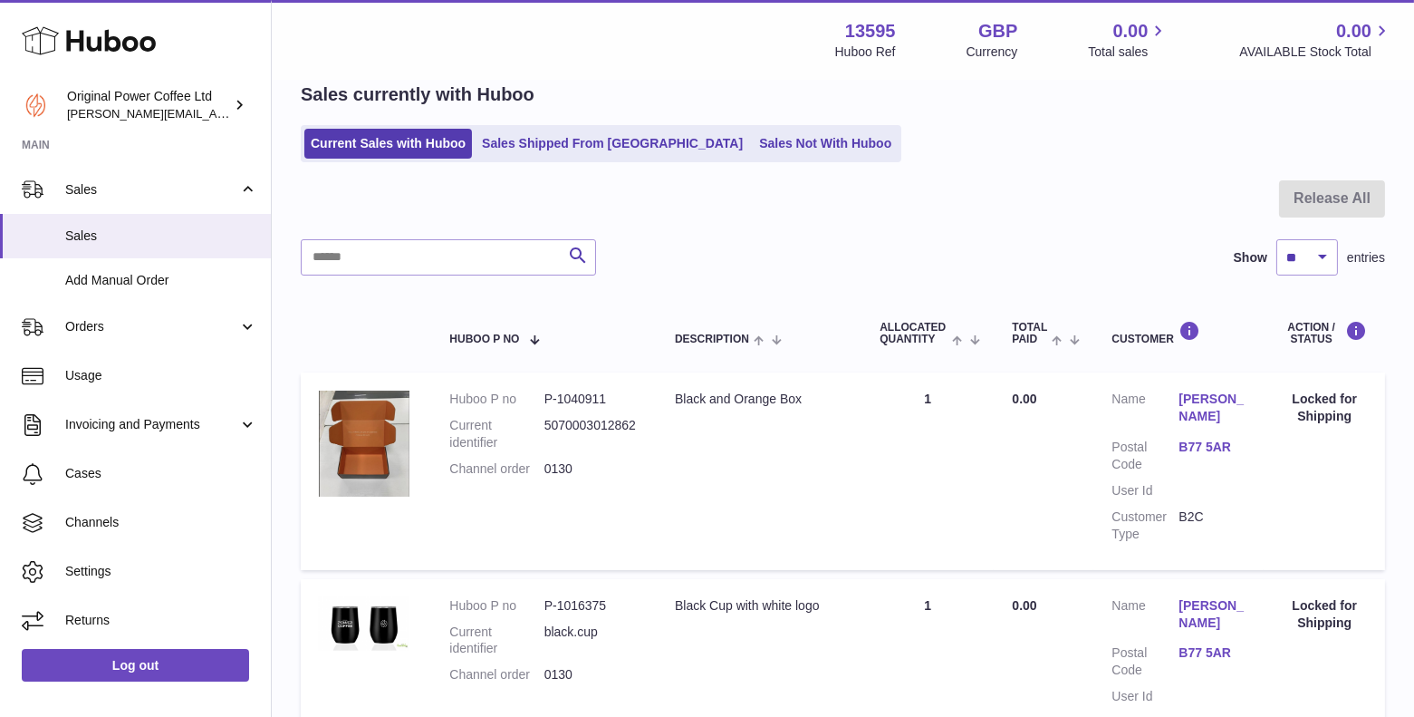
click at [1200, 417] on link "[PERSON_NAME]" at bounding box center [1211, 407] width 67 height 34
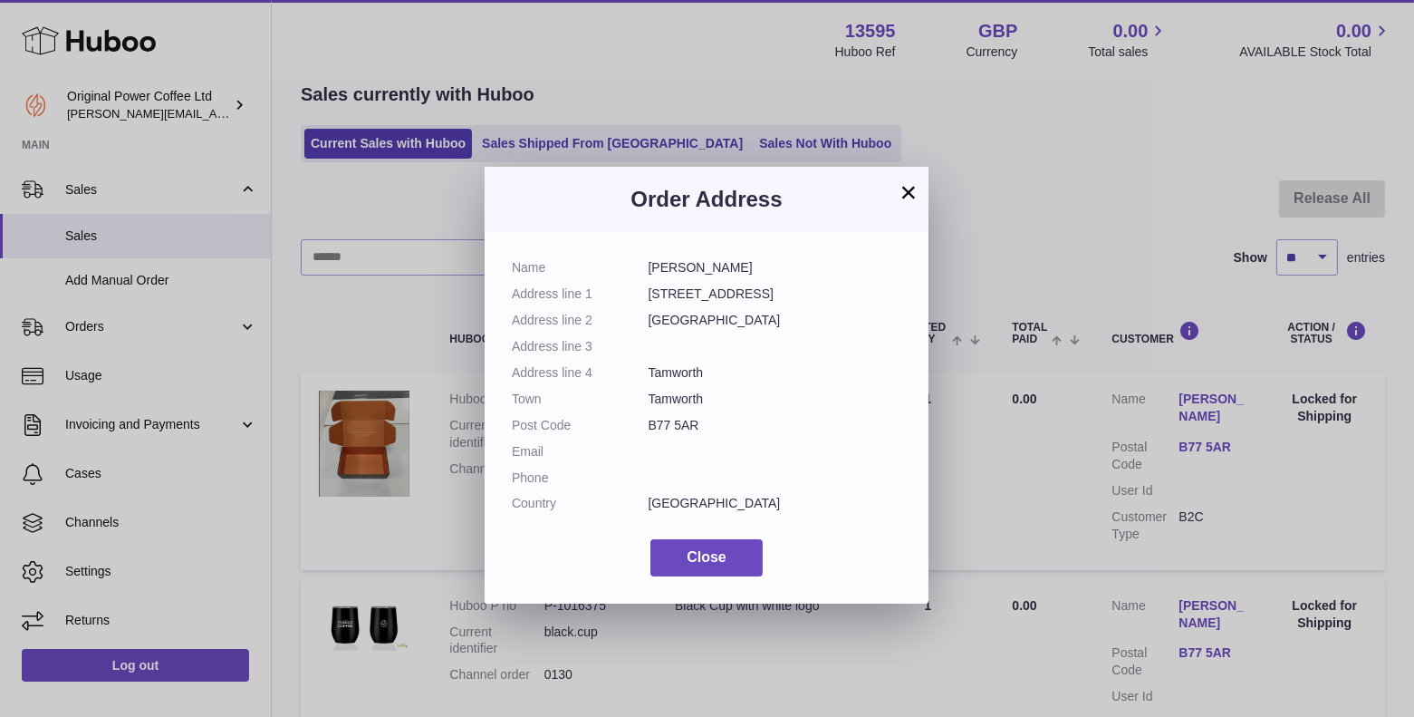
click at [688, 265] on dd "[PERSON_NAME]" at bounding box center [776, 267] width 254 height 17
